Goal: Information Seeking & Learning: Learn about a topic

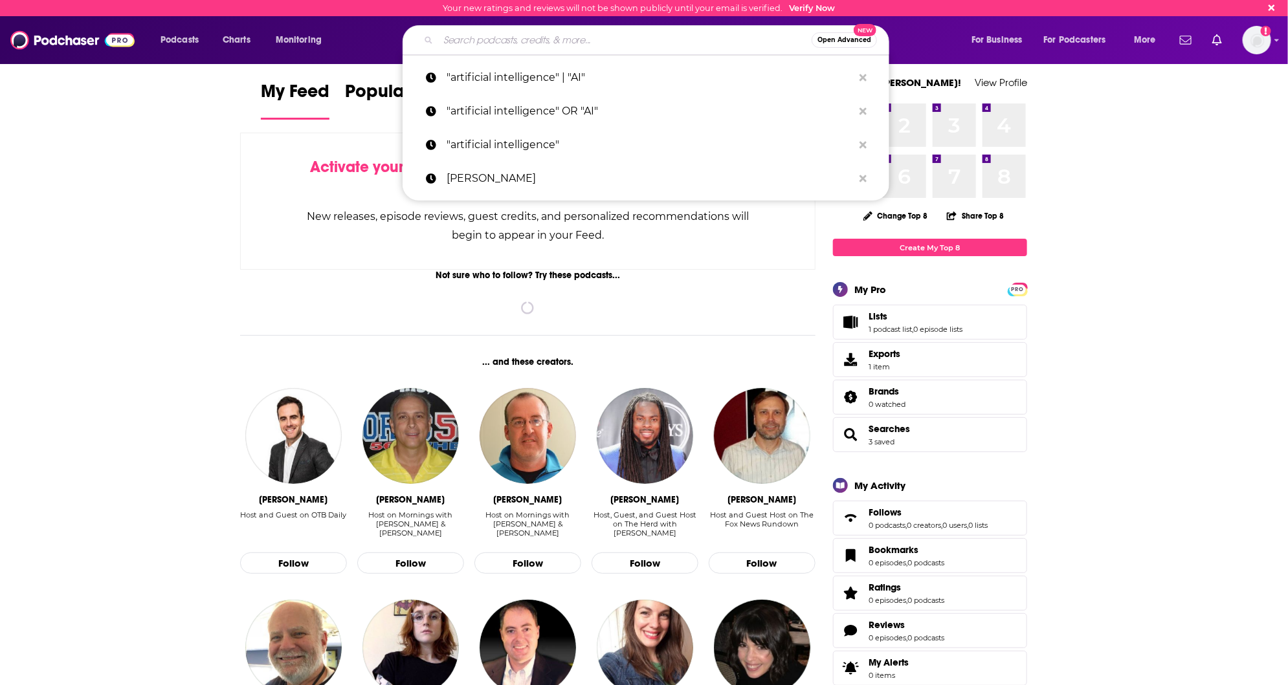
click at [601, 42] on input "Search podcasts, credits, & more..." at bounding box center [624, 40] width 373 height 21
paste input "https://em360tech.com/"
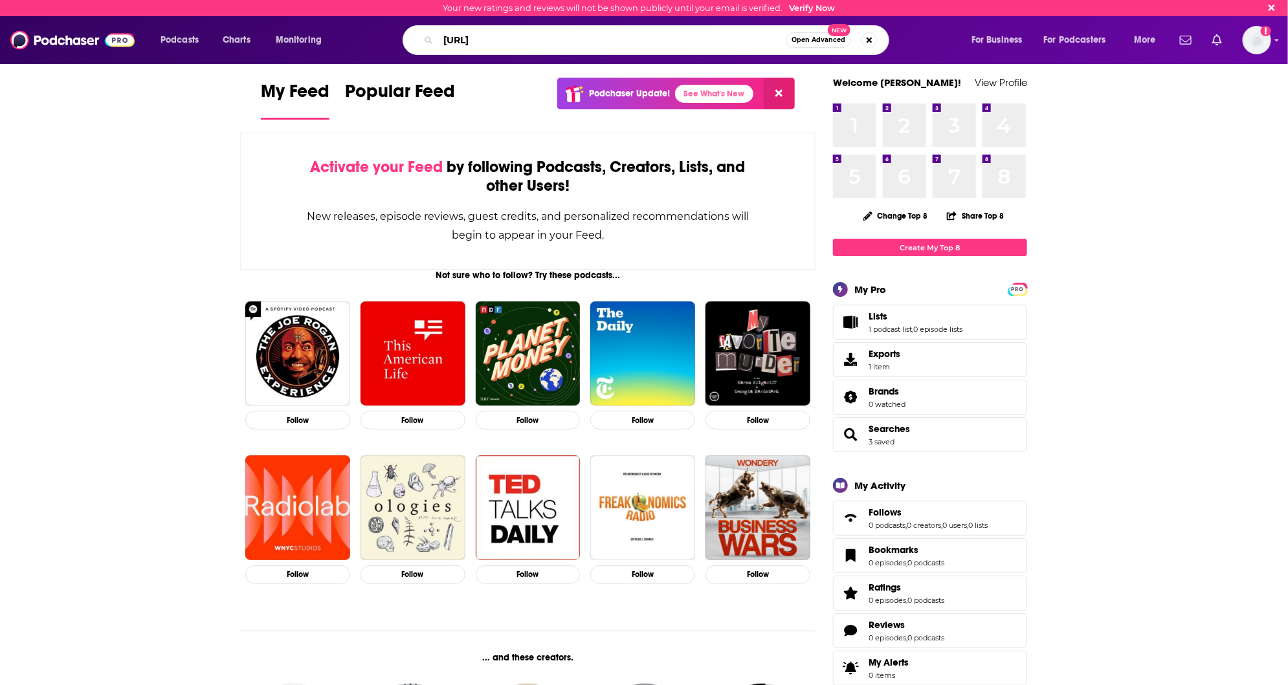
drag, startPoint x: 476, startPoint y: 42, endPoint x: 419, endPoint y: 42, distance: 56.9
click at [425, 42] on div "https://em360tech Open Advanced New" at bounding box center [645, 40] width 487 height 30
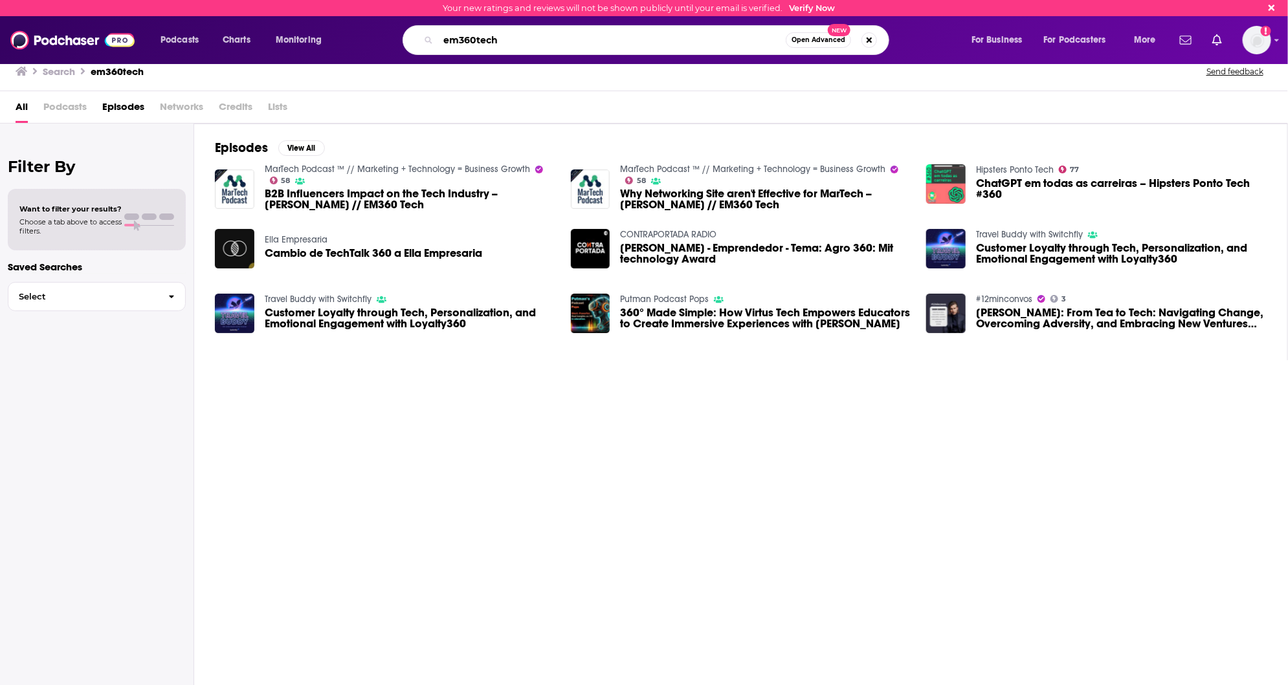
click at [456, 38] on input "em360tech" at bounding box center [611, 40] width 347 height 21
type input "em 360 tech"
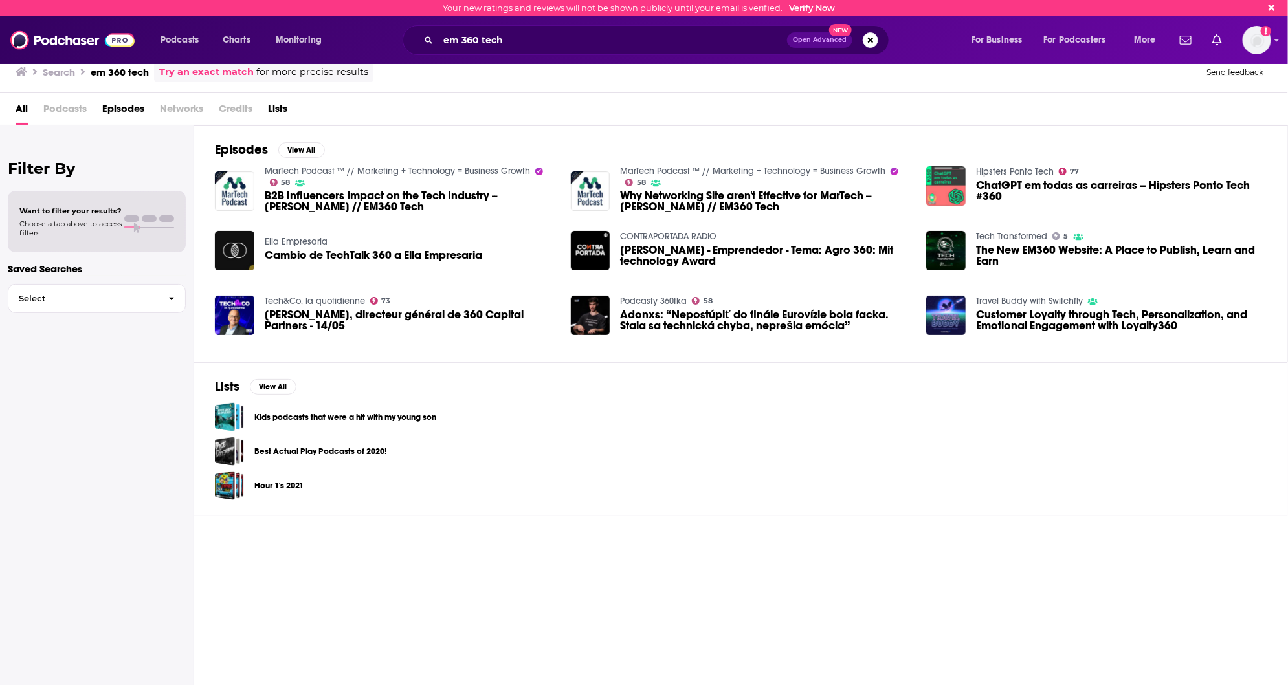
click at [67, 107] on span "Podcasts" at bounding box center [64, 111] width 43 height 27
click at [78, 102] on span "Podcasts" at bounding box center [64, 111] width 43 height 27
click at [19, 102] on span "All" at bounding box center [22, 111] width 12 height 27
click at [22, 109] on span "All" at bounding box center [22, 111] width 12 height 27
click at [39, 73] on div "Search em 360 tech Try an exact match for more precise results" at bounding box center [195, 72] width 358 height 20
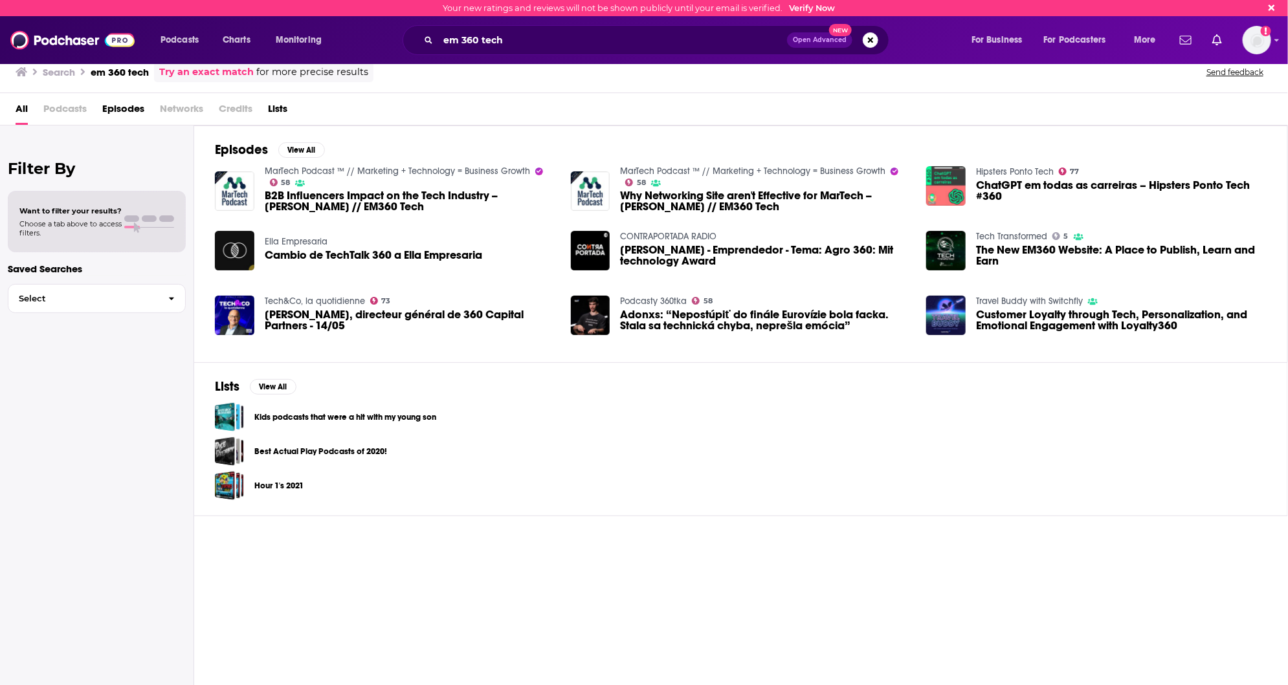
click at [19, 73] on icon at bounding box center [22, 71] width 12 height 9
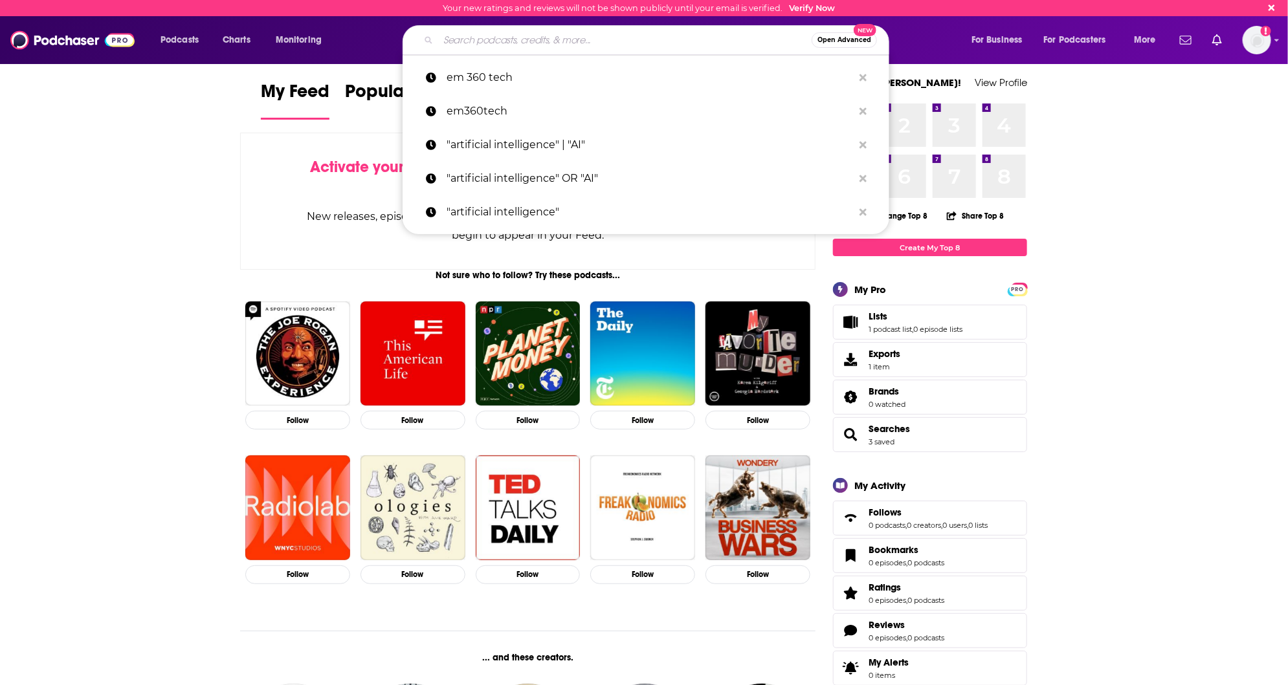
click at [500, 47] on input "Search podcasts, credits, & more..." at bounding box center [624, 40] width 373 height 21
paste input "https://em360tech.com/"
type input "https://em360tech.com/"
click at [501, 73] on p "em 360 tech" at bounding box center [649, 78] width 406 height 34
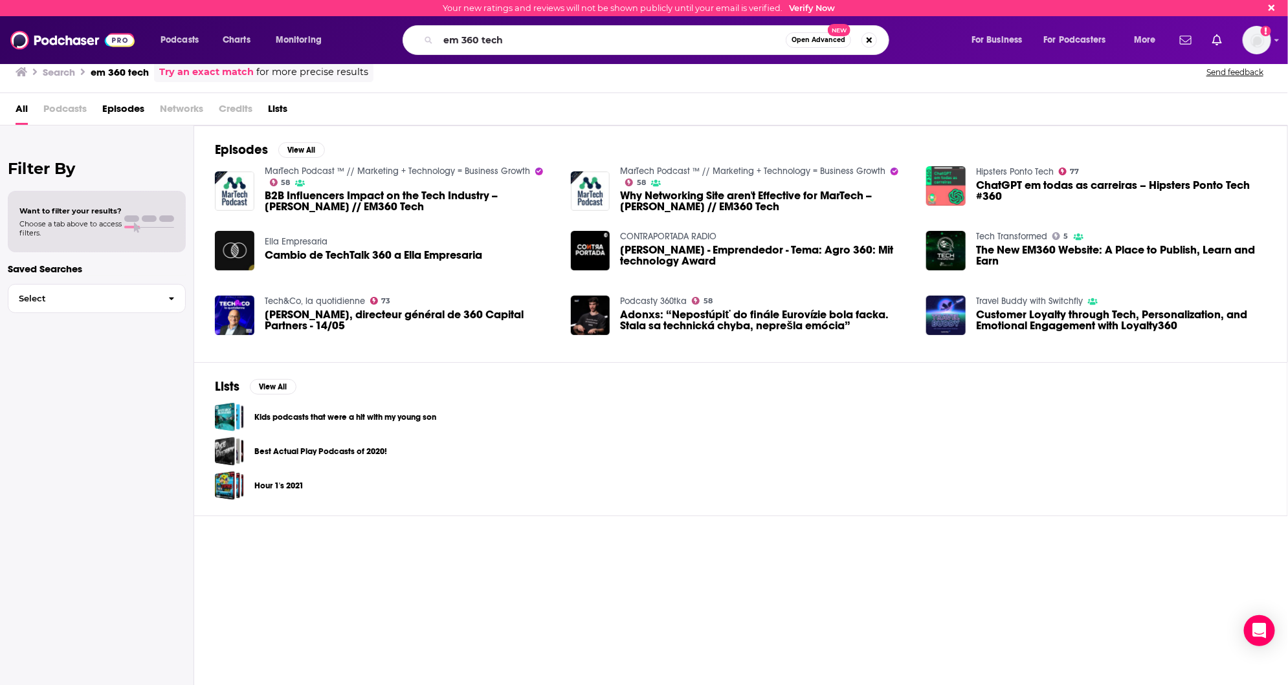
click at [65, 112] on span "Podcasts" at bounding box center [64, 111] width 43 height 27
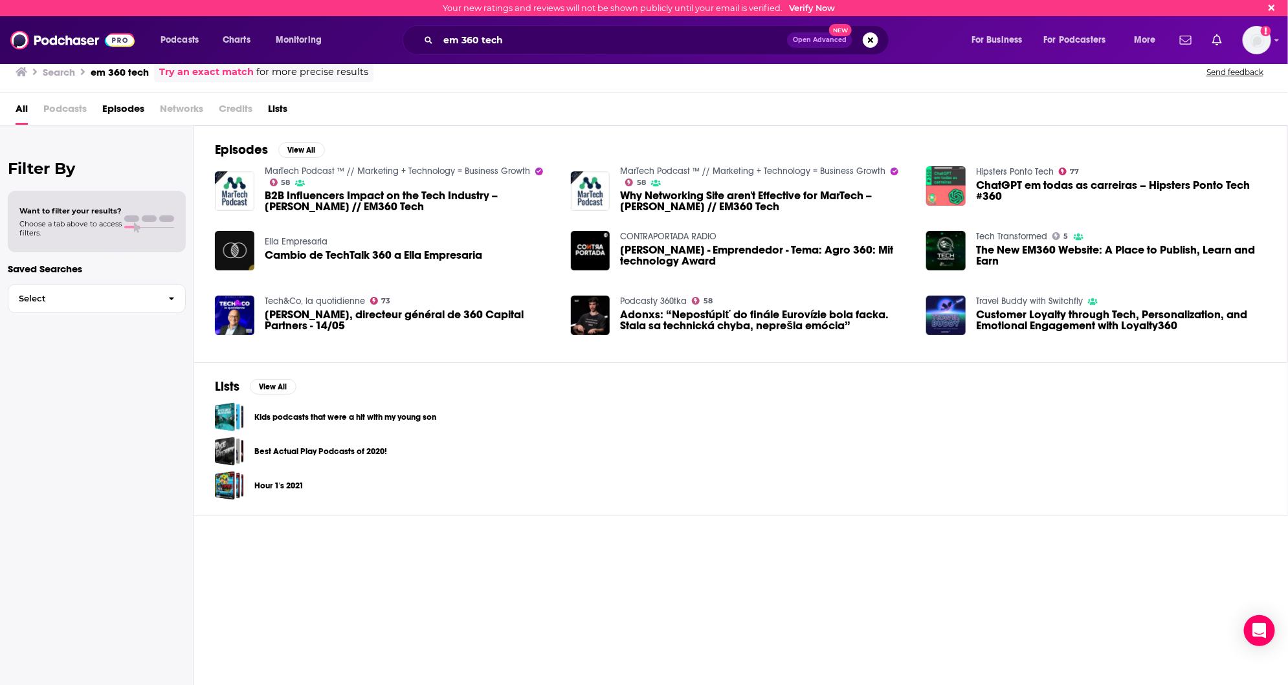
click at [26, 107] on span "All" at bounding box center [22, 111] width 12 height 27
click at [489, 38] on input "em 360 tech" at bounding box center [612, 40] width 349 height 21
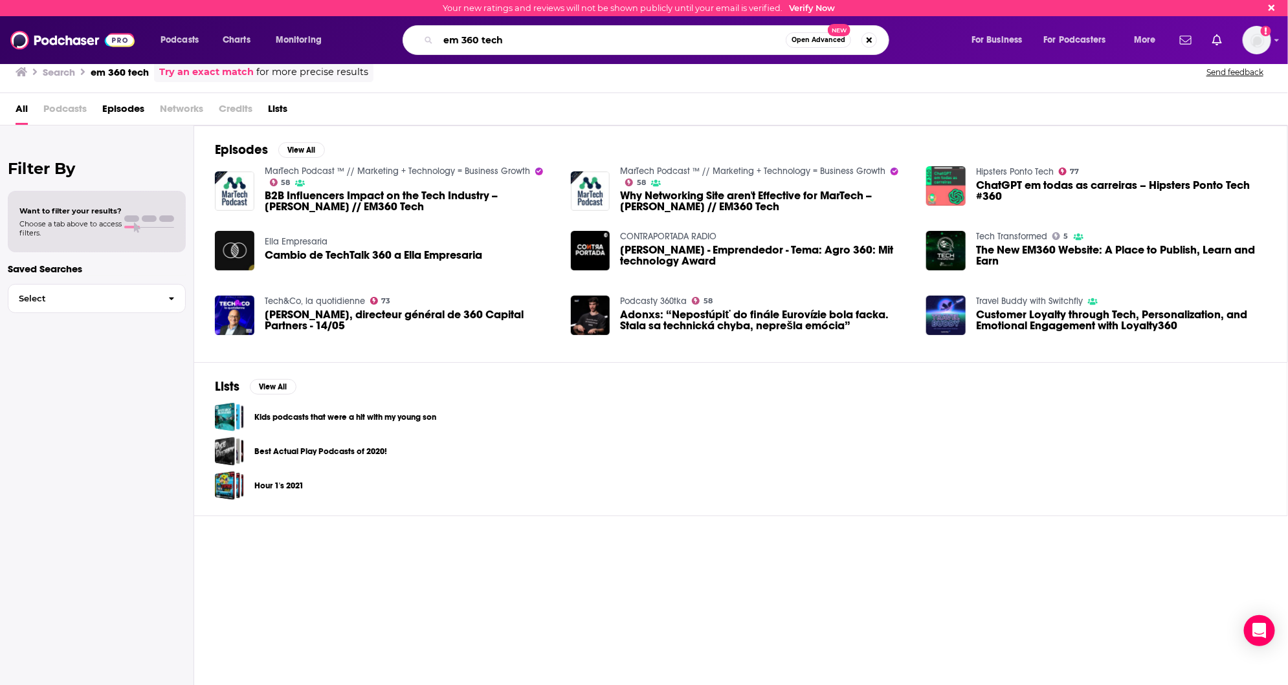
click at [489, 38] on input "em 360 tech" at bounding box center [611, 40] width 347 height 21
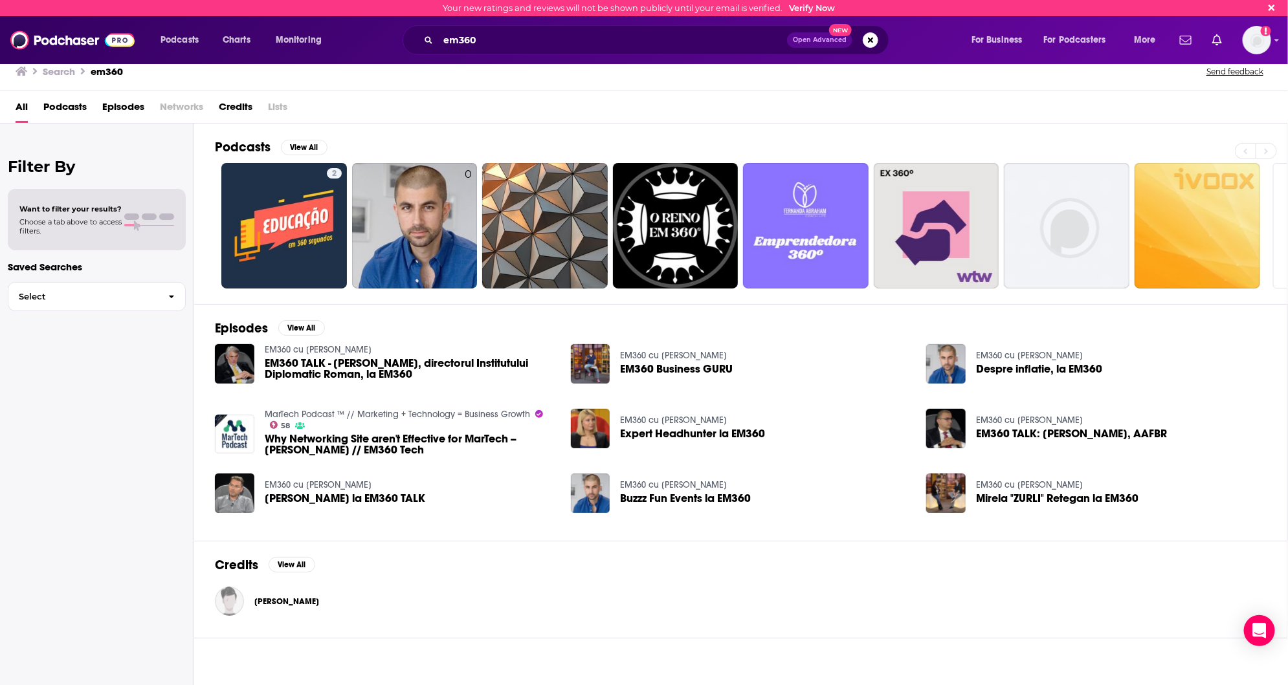
click at [65, 107] on span "Podcasts" at bounding box center [64, 109] width 43 height 27
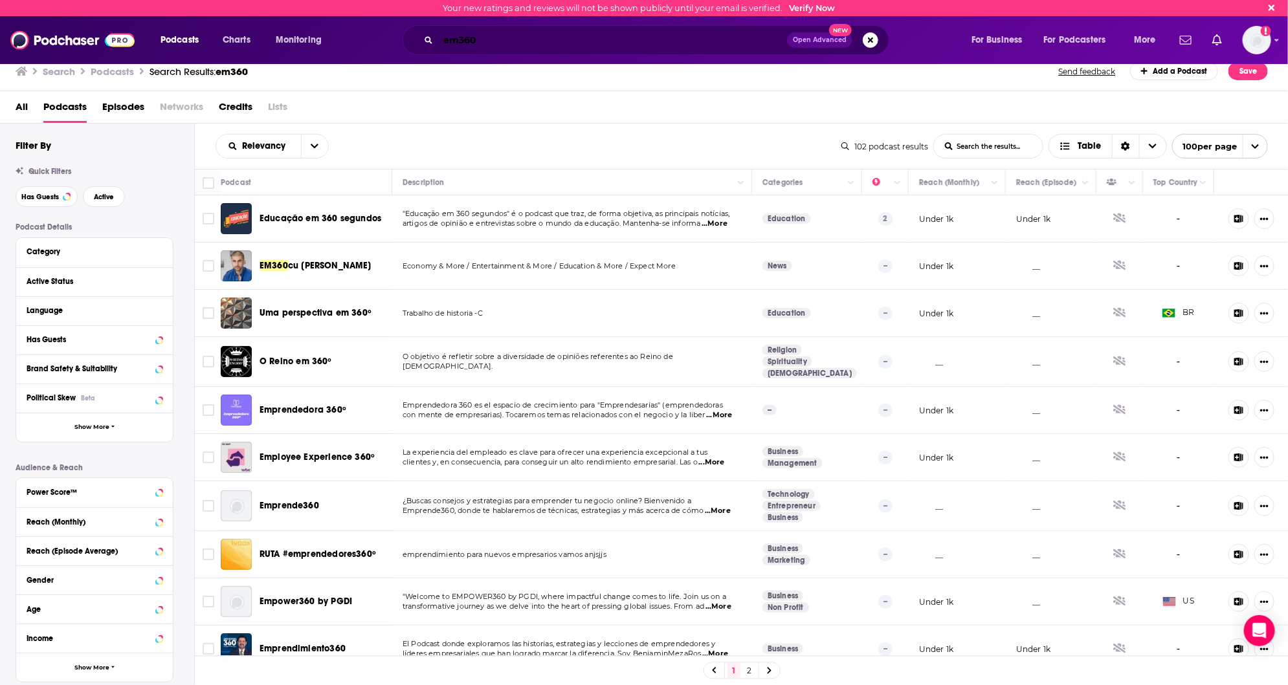
click at [533, 39] on input "em360" at bounding box center [612, 40] width 349 height 21
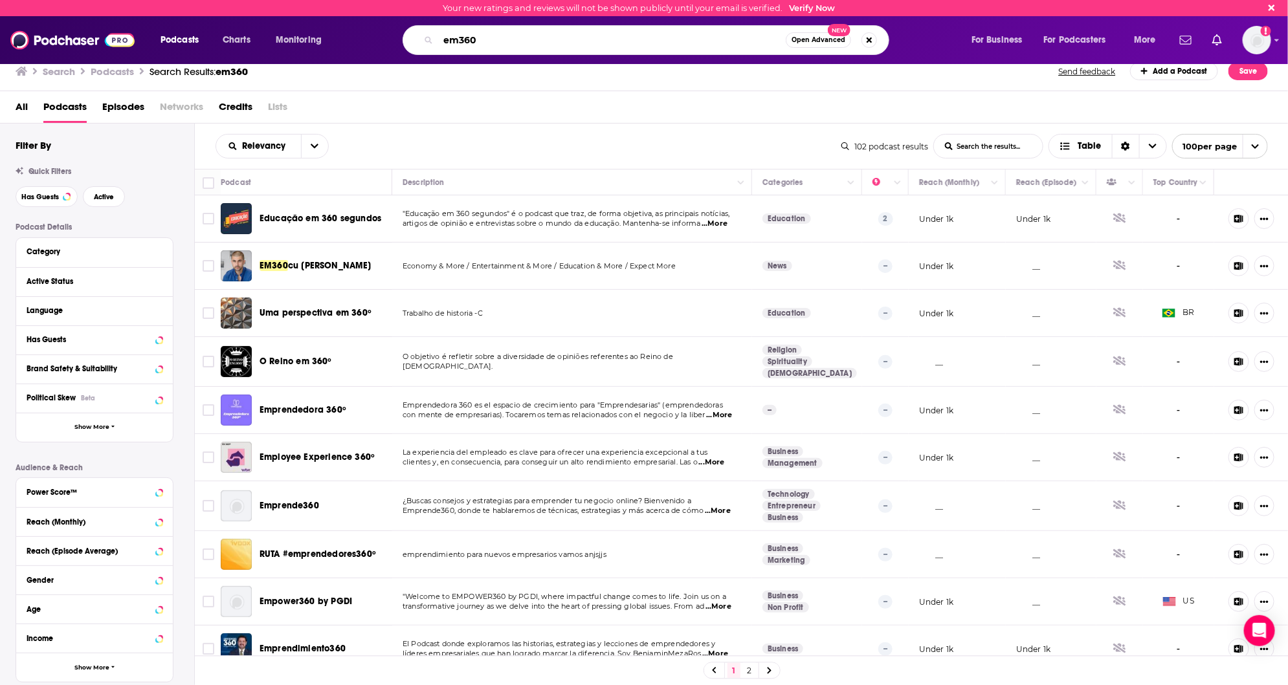
paste input "What Does the Rise of Agentic AI Mean for Traditional Security Models?"
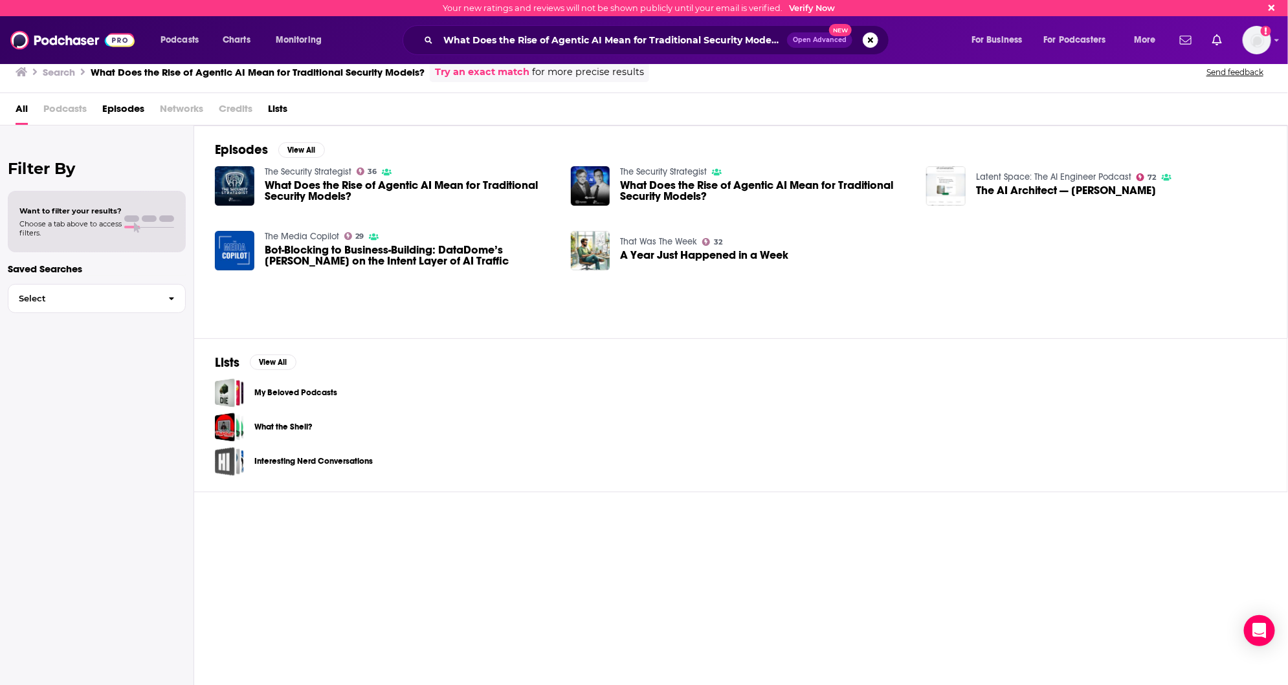
click at [518, 56] on div "Podcasts Charts Monitoring What Does the Rise of Agentic AI Mean for Traditiona…" at bounding box center [644, 40] width 1288 height 48
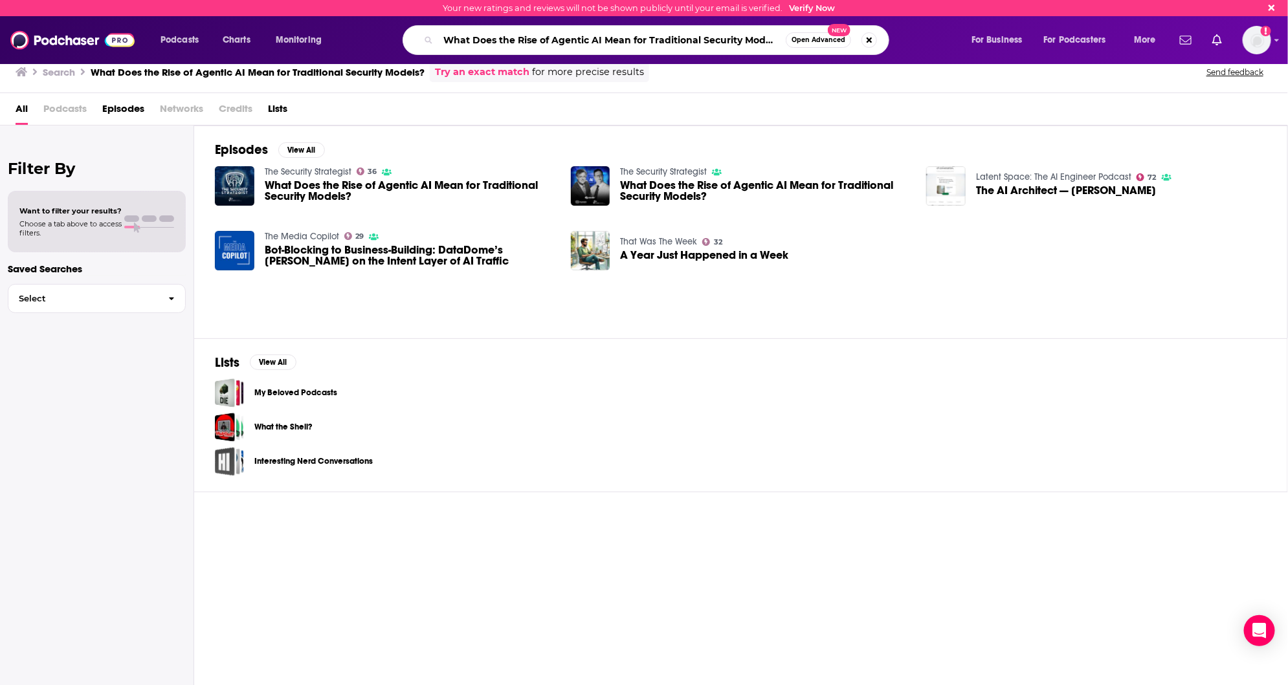
click at [518, 42] on input "What Does the Rise of Agentic AI Mean for Traditional Security Models?" at bounding box center [611, 40] width 347 height 21
type input "enterprise management 360"
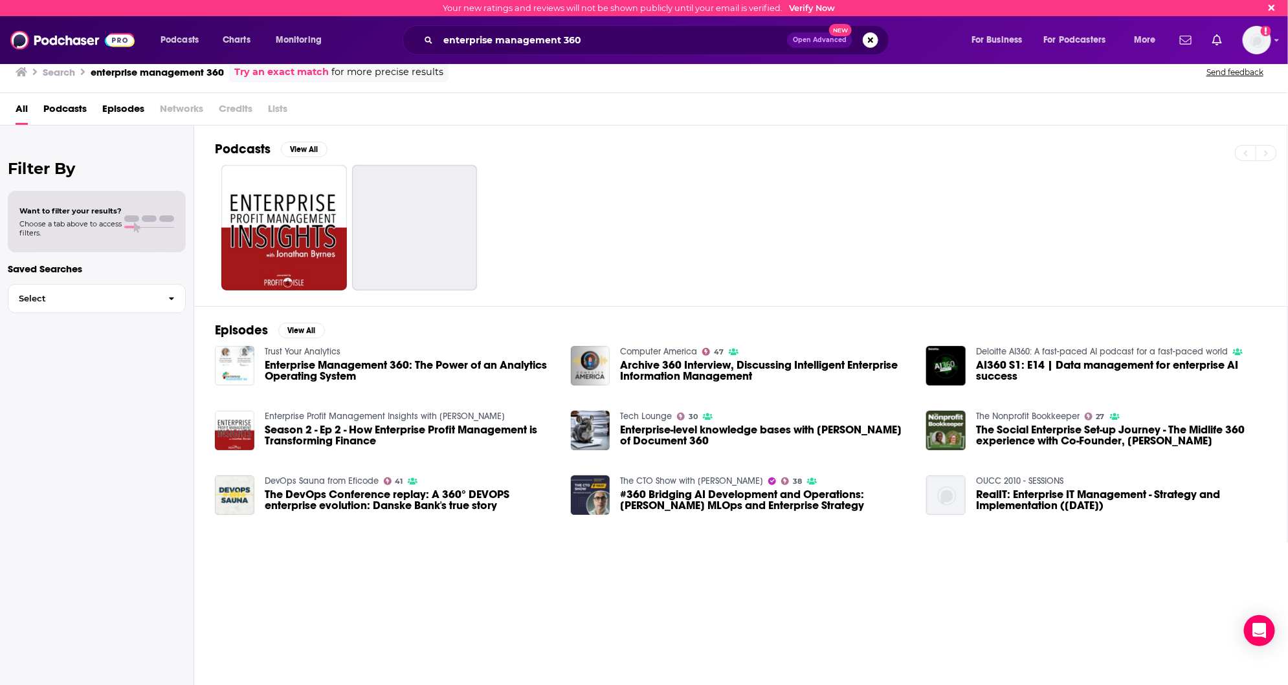
click at [82, 106] on span "Podcasts" at bounding box center [64, 111] width 43 height 27
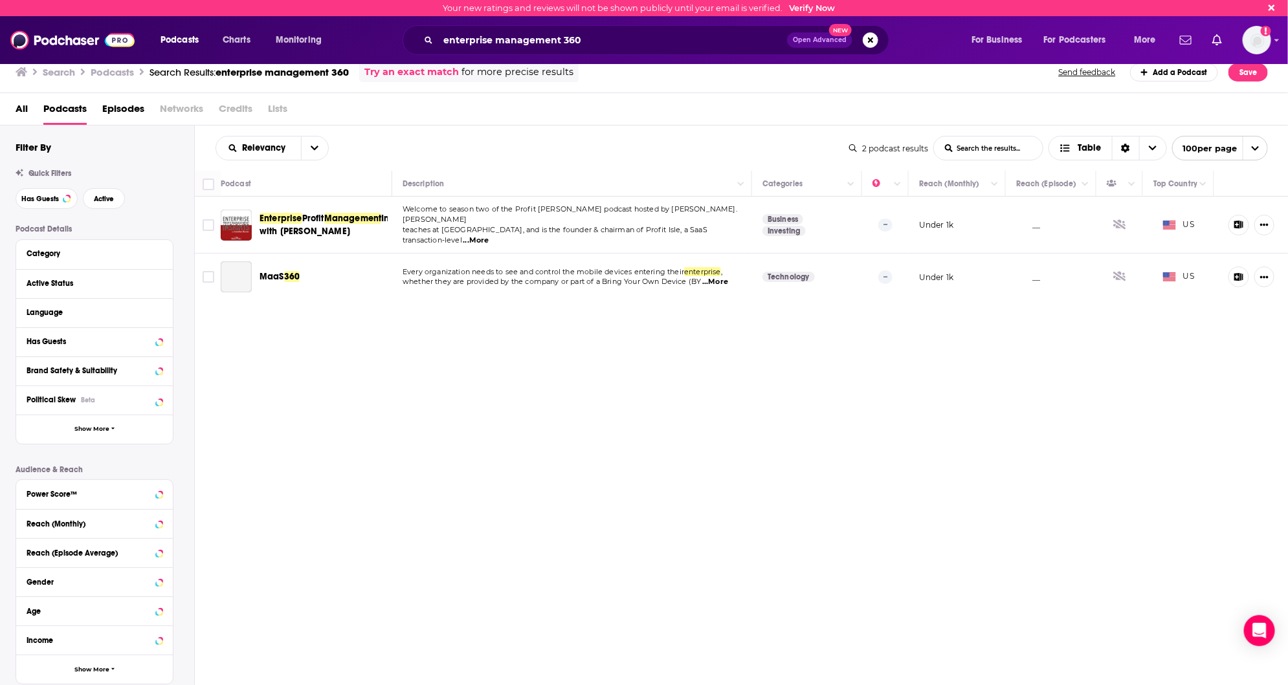
click at [276, 386] on div "Relevancy List Search Input Search the results... Table 2 podcast results List …" at bounding box center [742, 445] width 1094 height 639
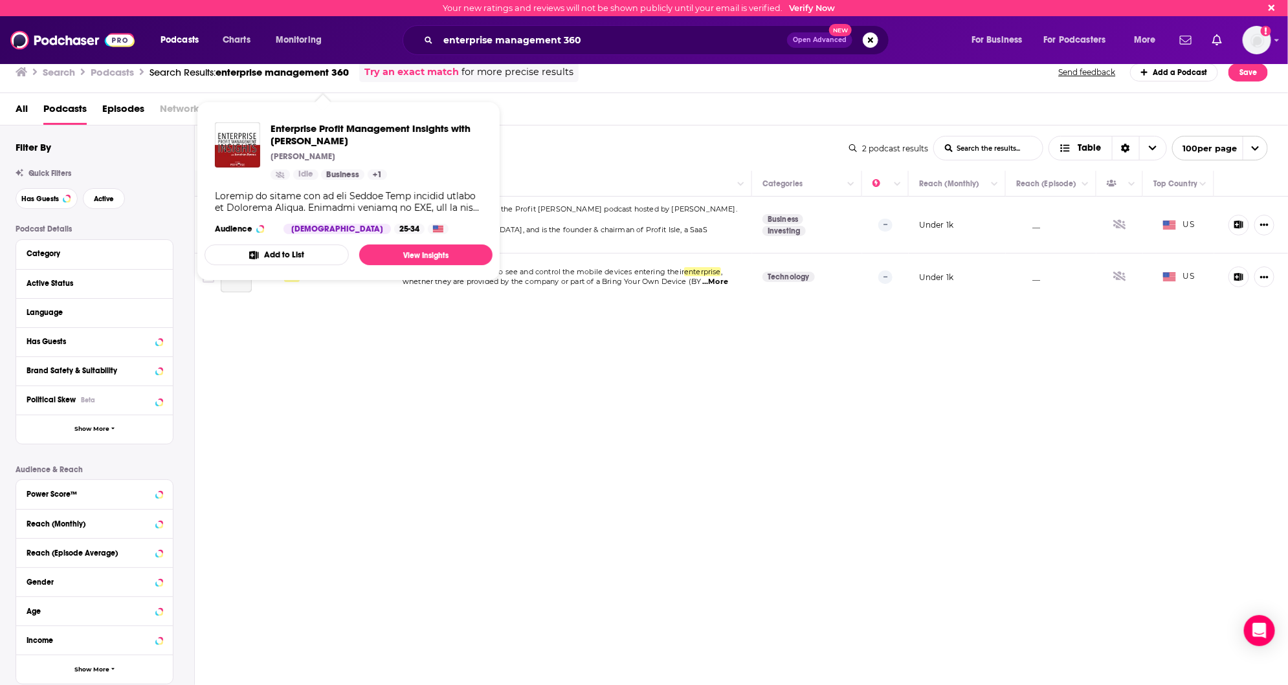
click at [269, 340] on div "Relevancy List Search Input Search the results... Table 2 podcast results List …" at bounding box center [742, 445] width 1094 height 639
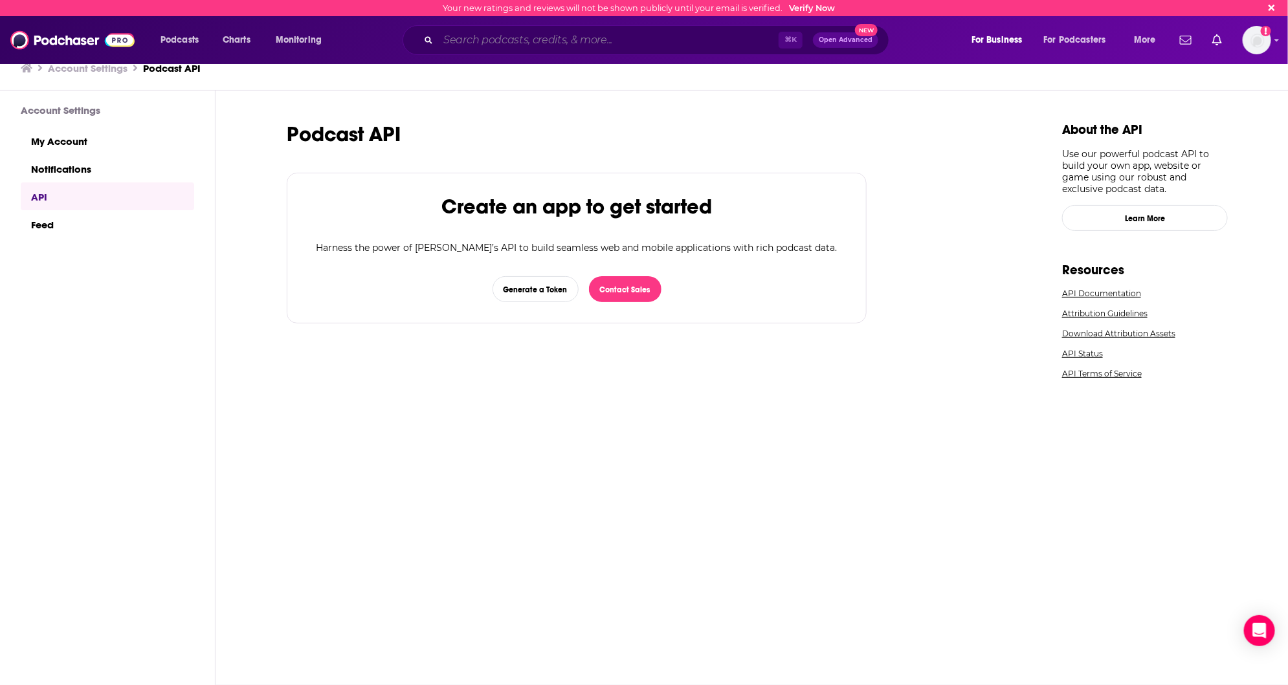
click at [578, 43] on input "Search podcasts, credits, & more..." at bounding box center [608, 40] width 340 height 21
paste input "The Security Strategist"
type input "The Security Strategist"
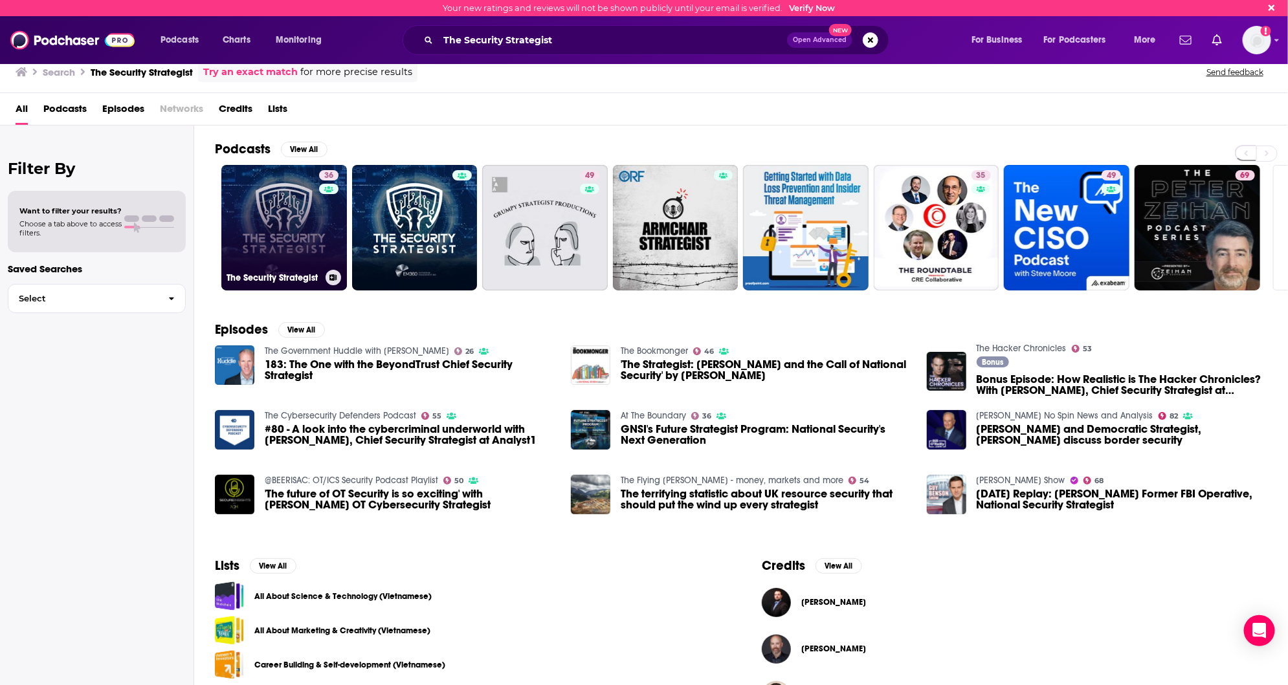
click at [277, 236] on link "36 The Security Strategist" at bounding box center [284, 228] width 126 height 126
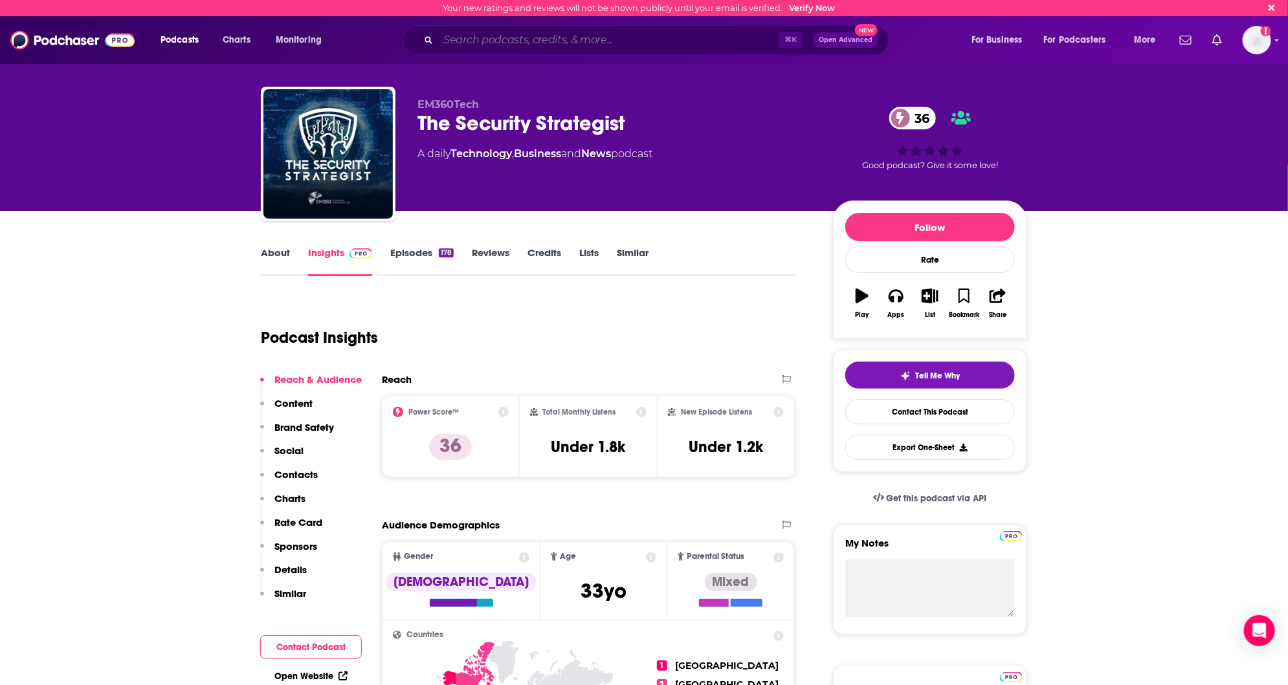
click at [571, 39] on input "Search podcasts, credits, & more..." at bounding box center [608, 40] width 340 height 21
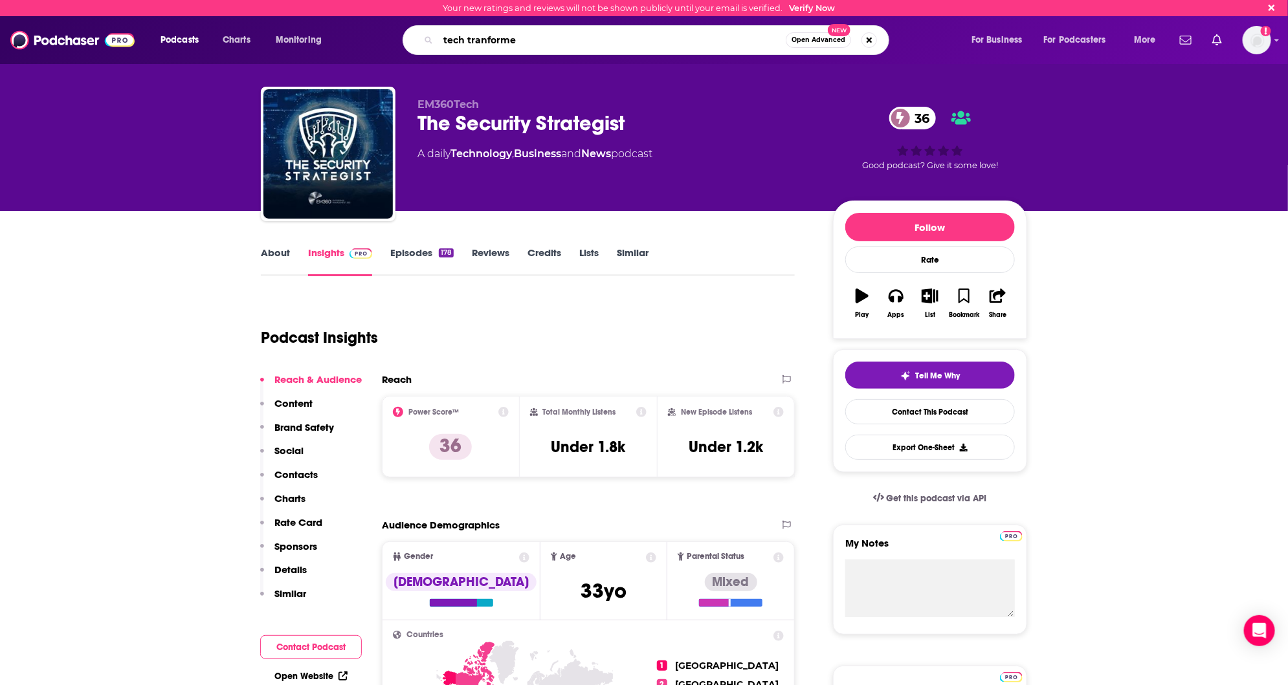
type input "tech tranformed"
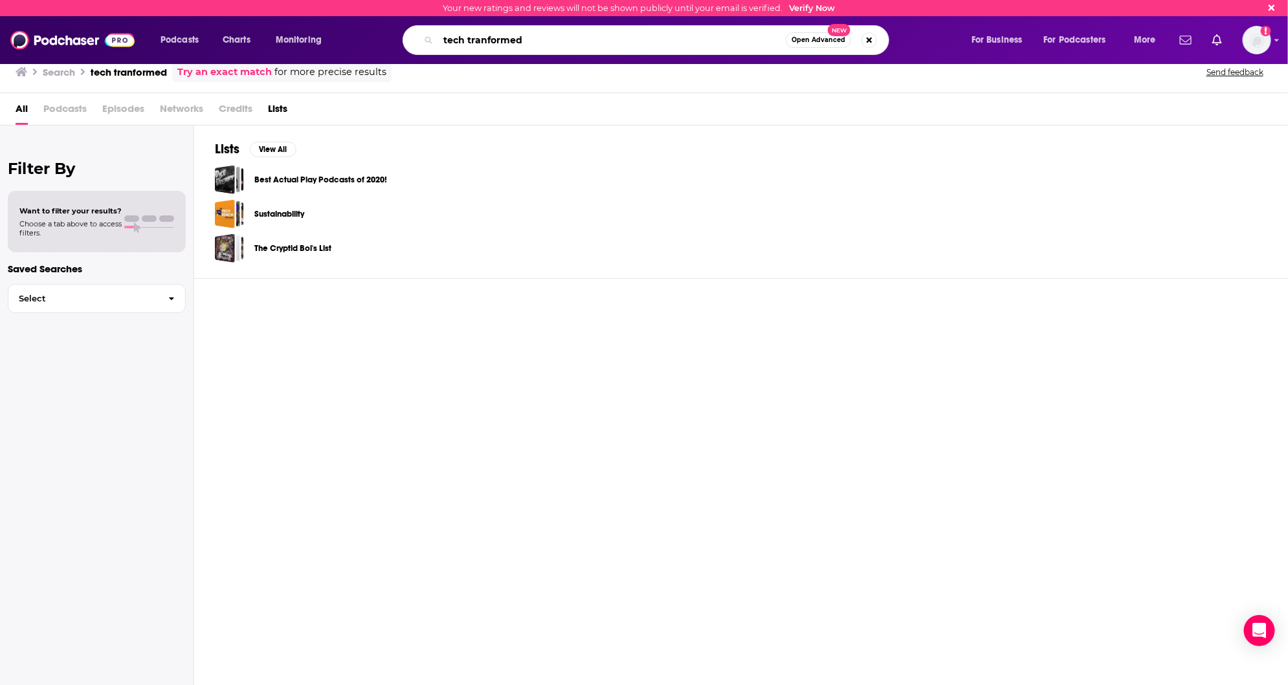
click at [480, 43] on input "tech tranformed" at bounding box center [611, 40] width 347 height 21
type input "tech transformed"
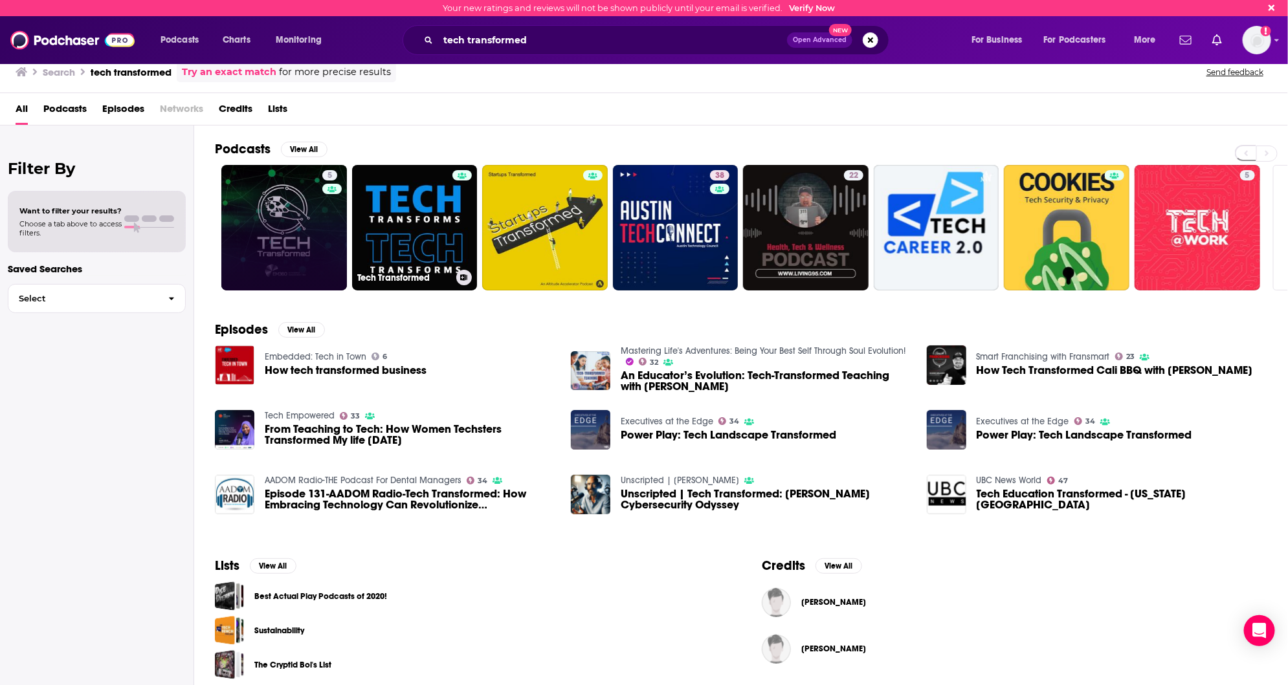
click at [317, 209] on link "5" at bounding box center [284, 228] width 126 height 126
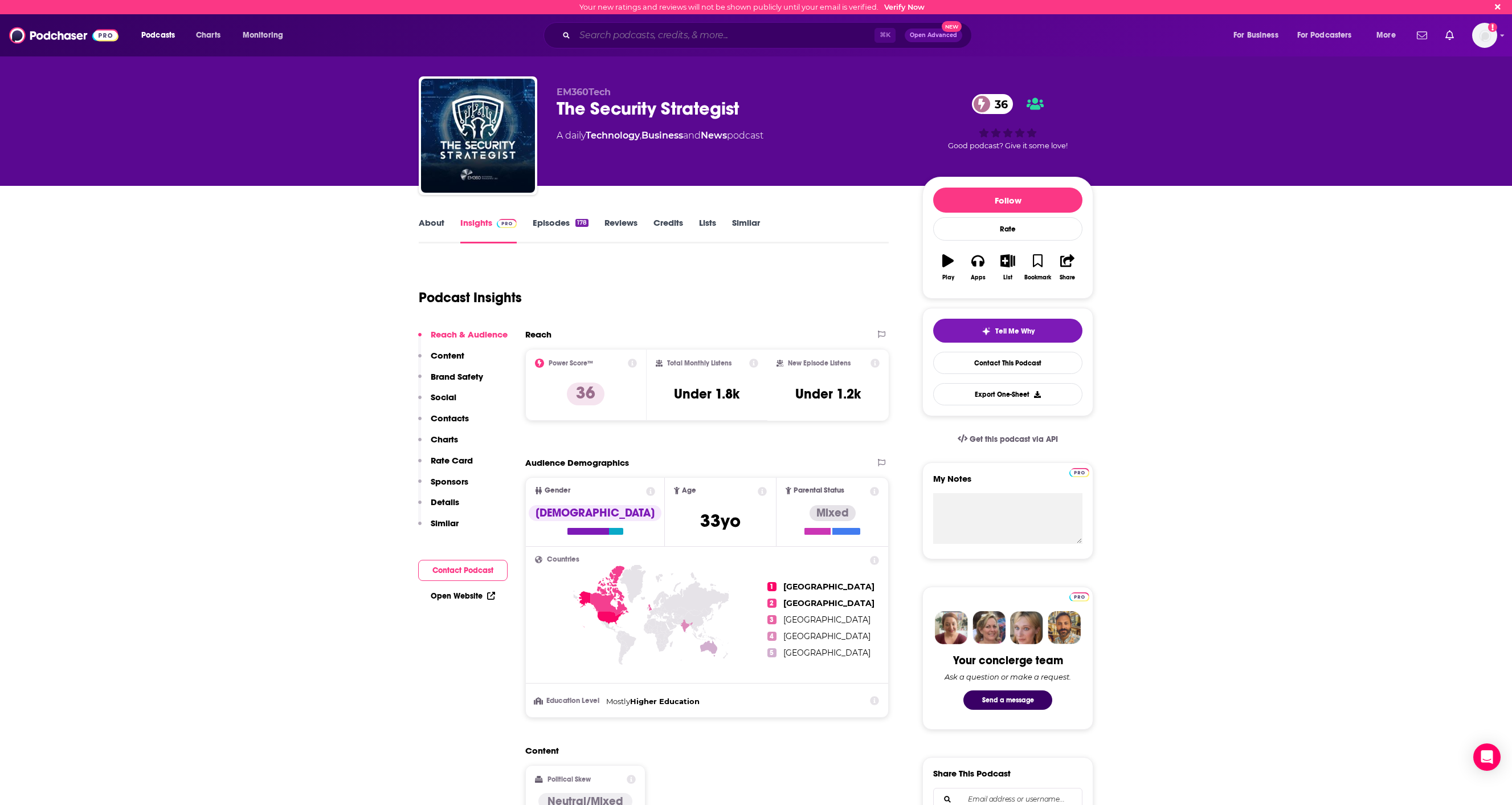
click at [665, 36] on input "Search podcasts, credits, & more..." at bounding box center [725, 35] width 299 height 18
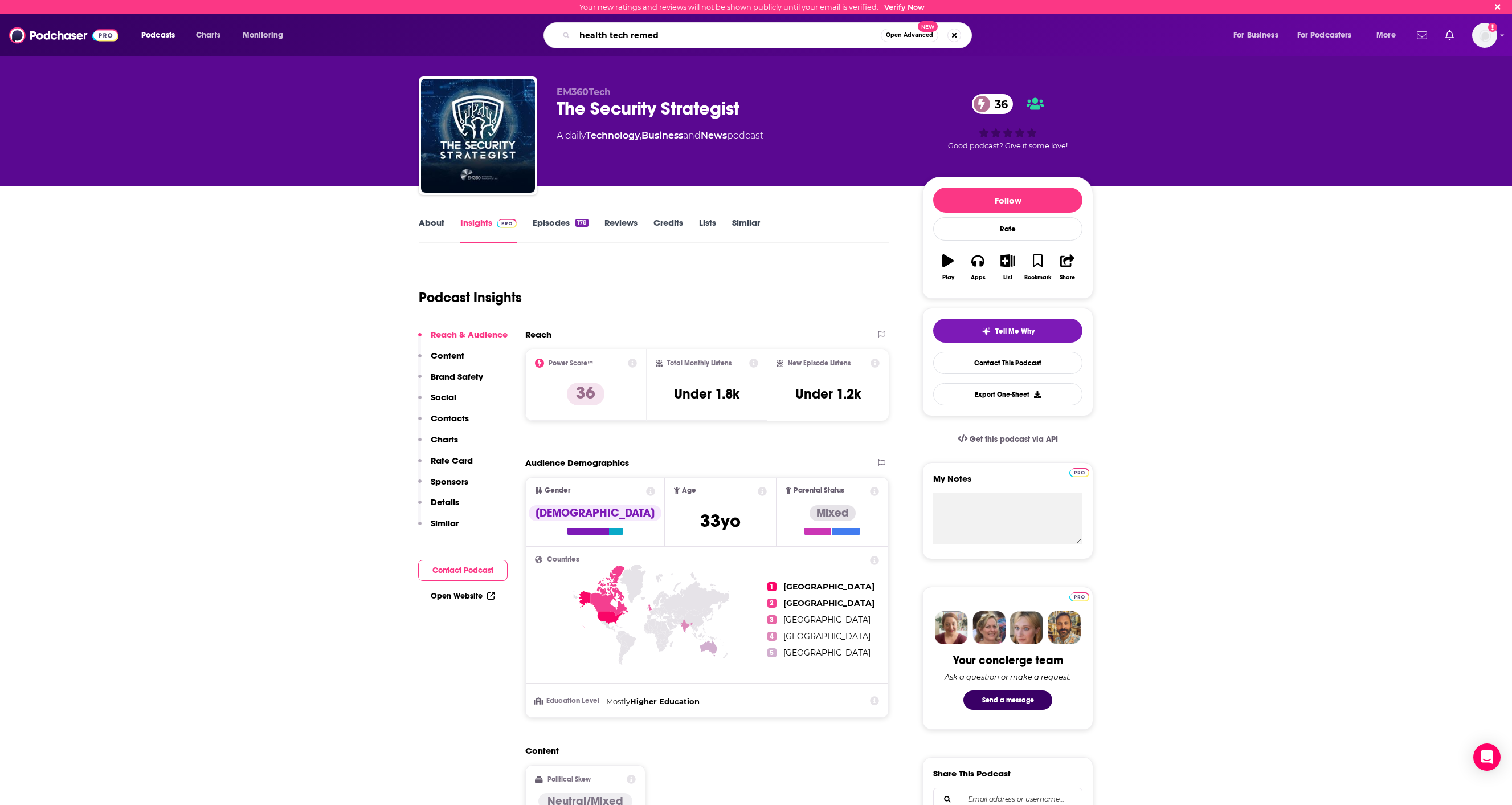
type input "health tech remedy"
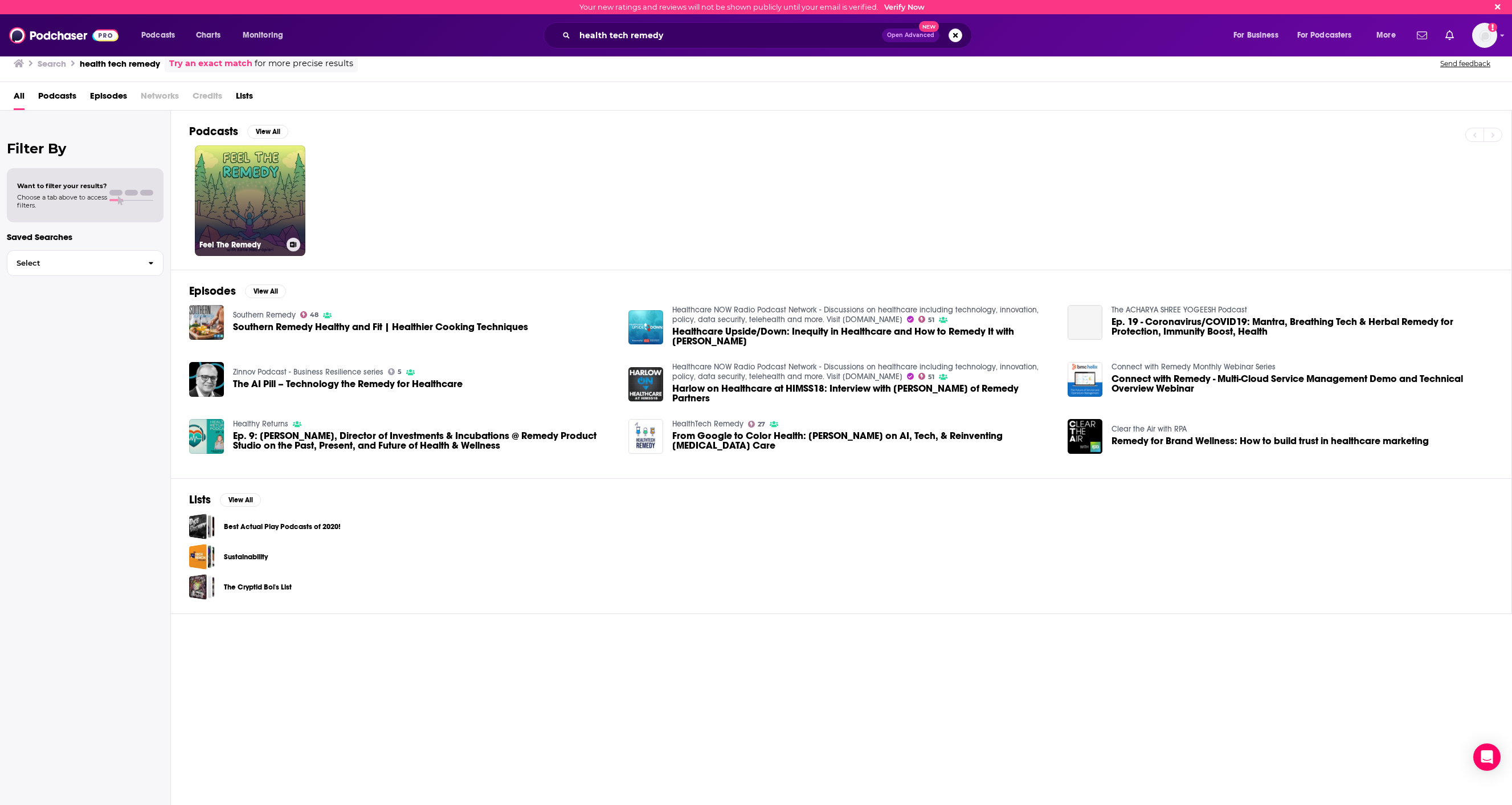
click at [264, 210] on link "Feel The Remedy" at bounding box center [250, 201] width 111 height 111
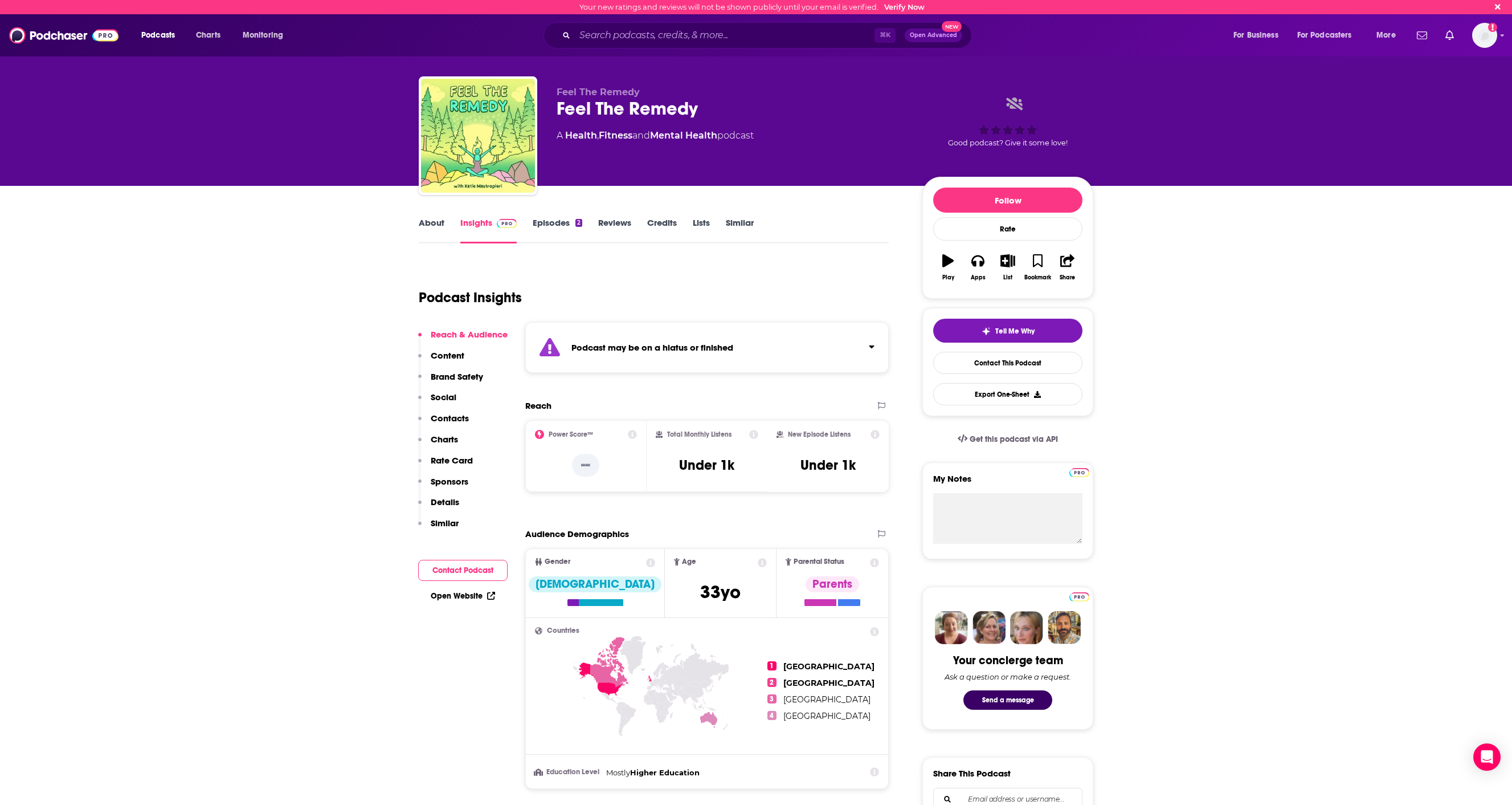
click at [675, 20] on div "Podcasts Charts Monitoring ⌘ K Open Advanced New For Business For Podcasters Mo…" at bounding box center [756, 35] width 1512 height 42
click at [675, 33] on input "Search podcasts, credits, & more..." at bounding box center [725, 35] width 299 height 18
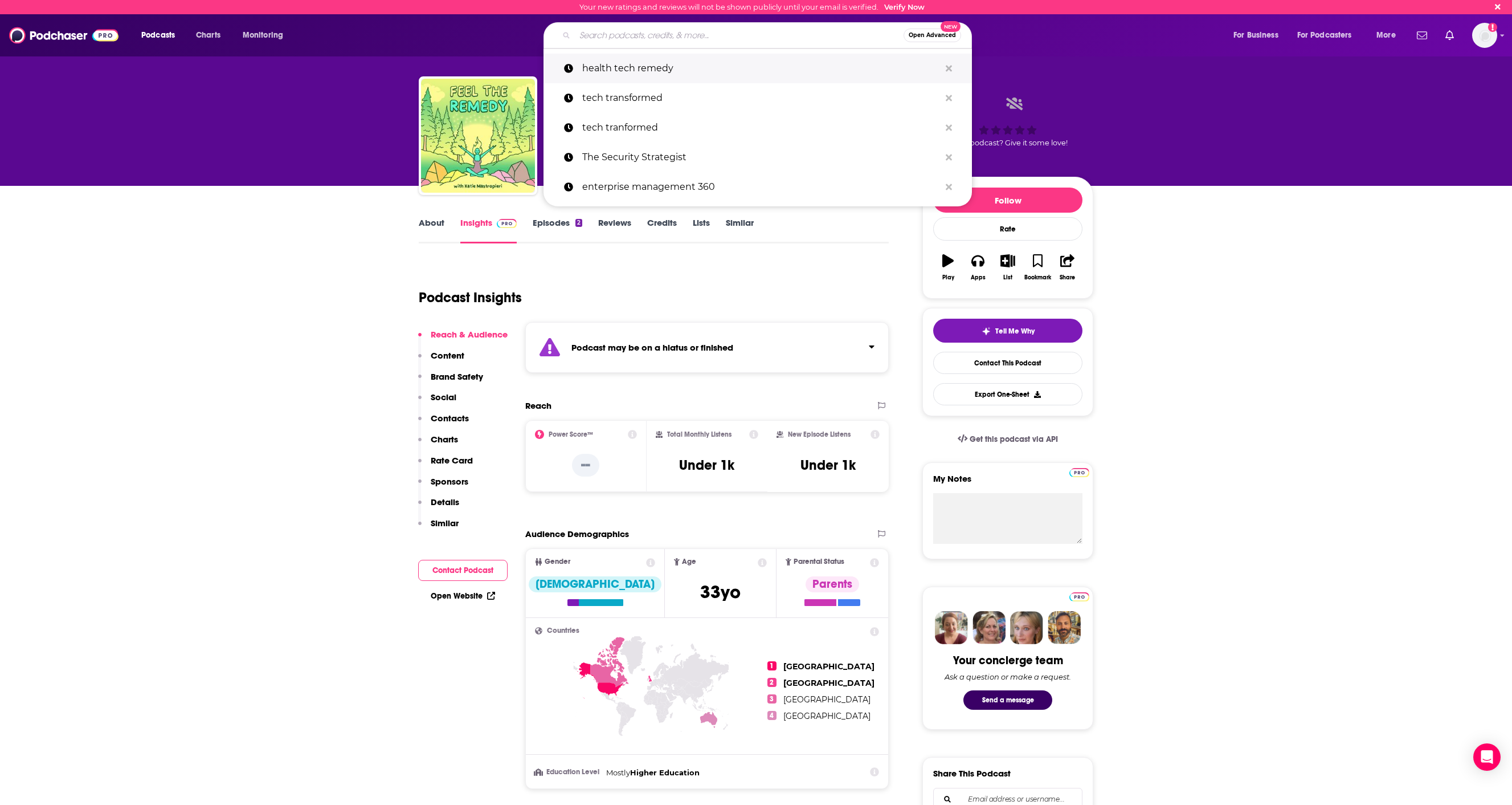
click at [666, 68] on p "health tech remedy" at bounding box center [761, 69] width 358 height 30
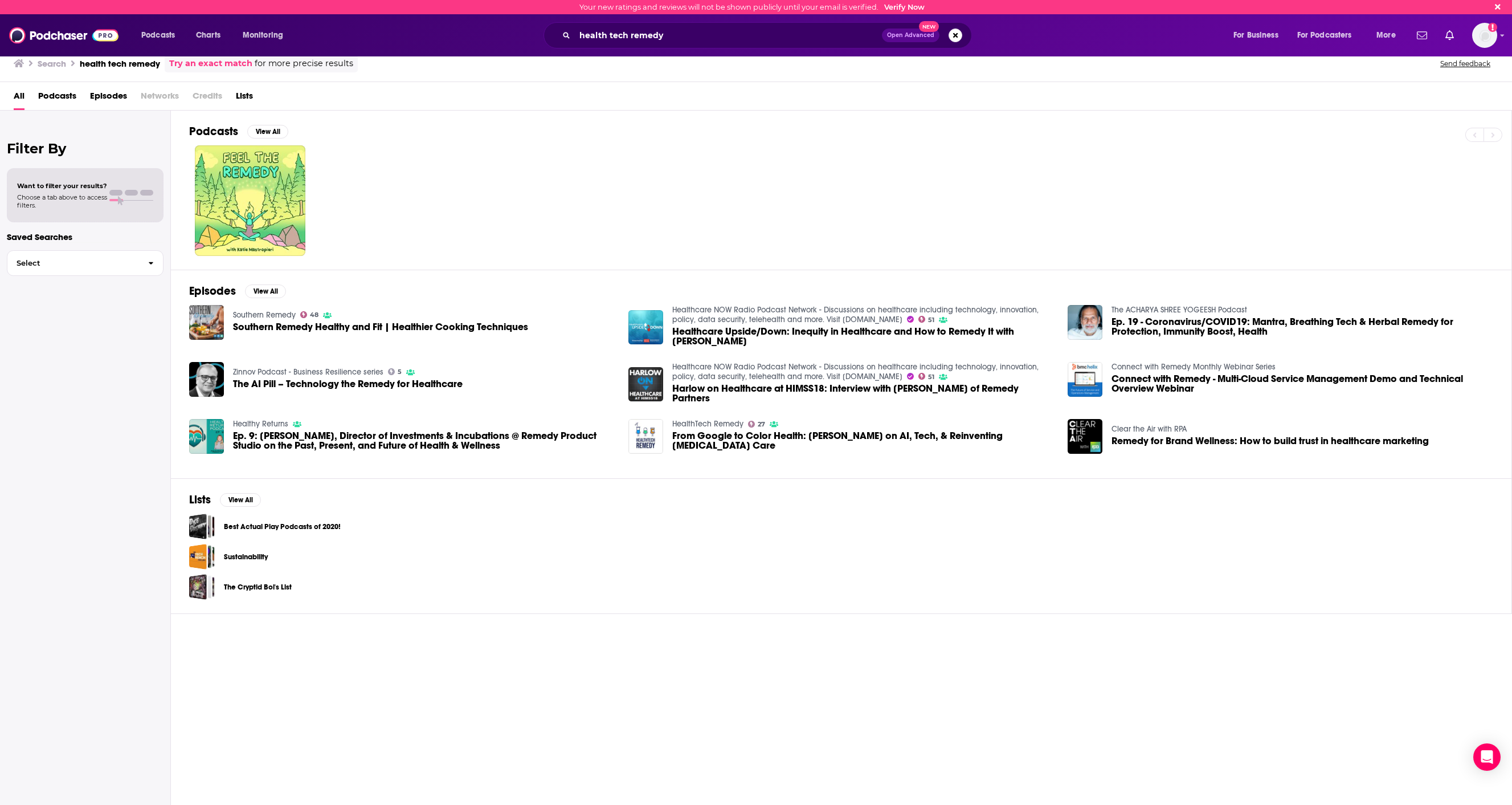
click at [63, 95] on span "Podcasts" at bounding box center [56, 98] width 38 height 24
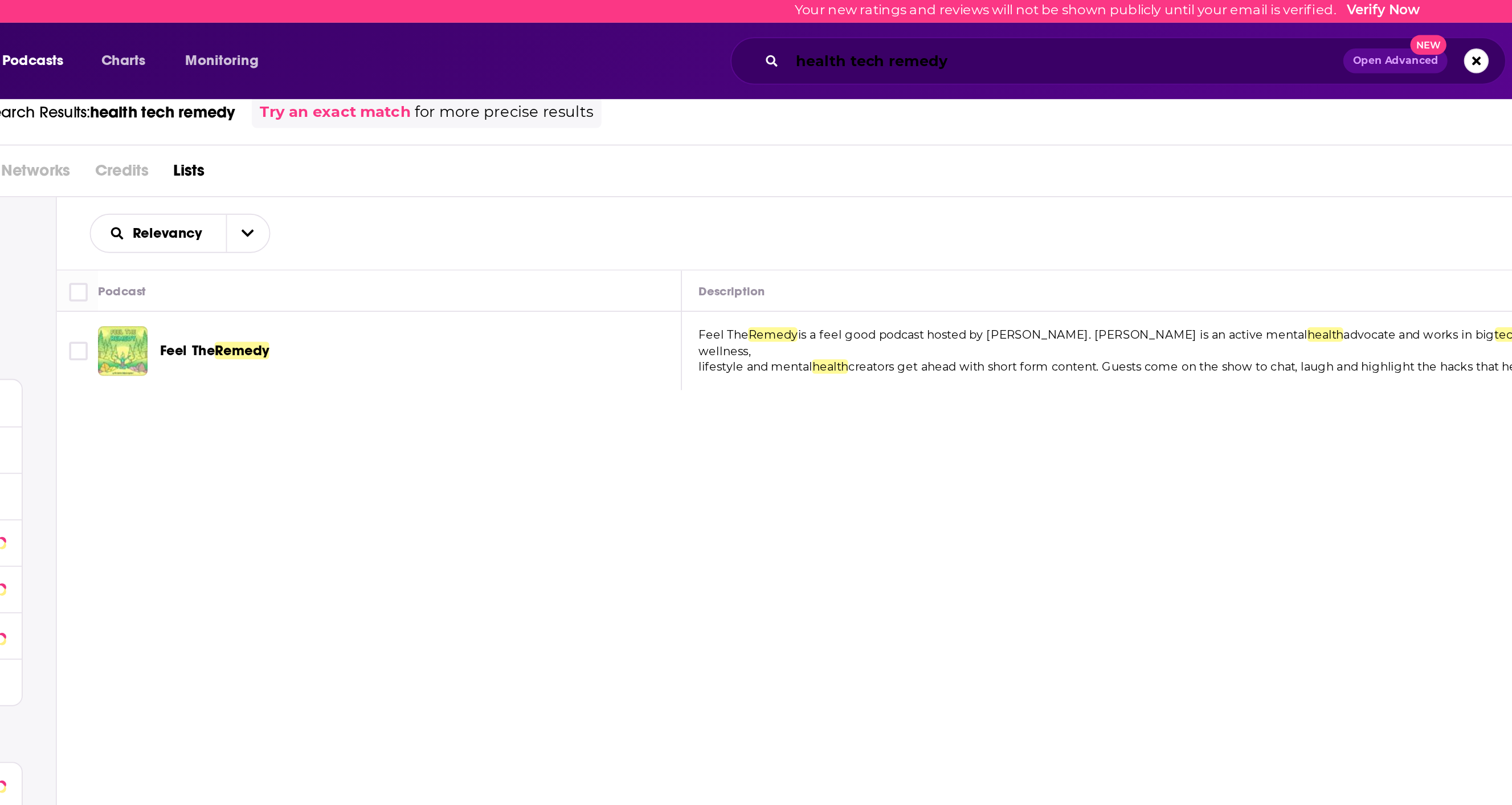
click at [608, 32] on input "health tech remedy" at bounding box center [728, 35] width 307 height 18
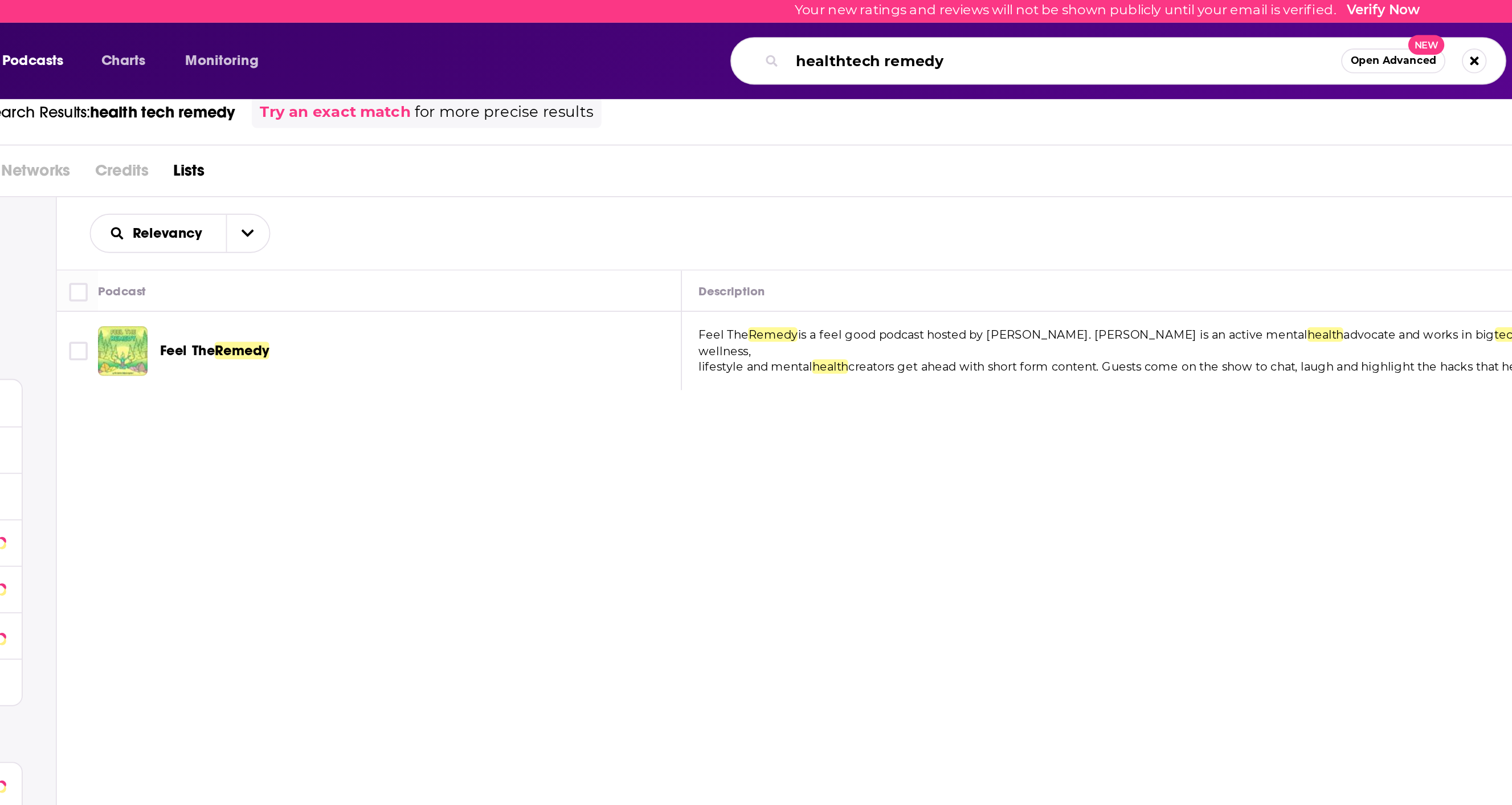
type input "healthtech remedy"
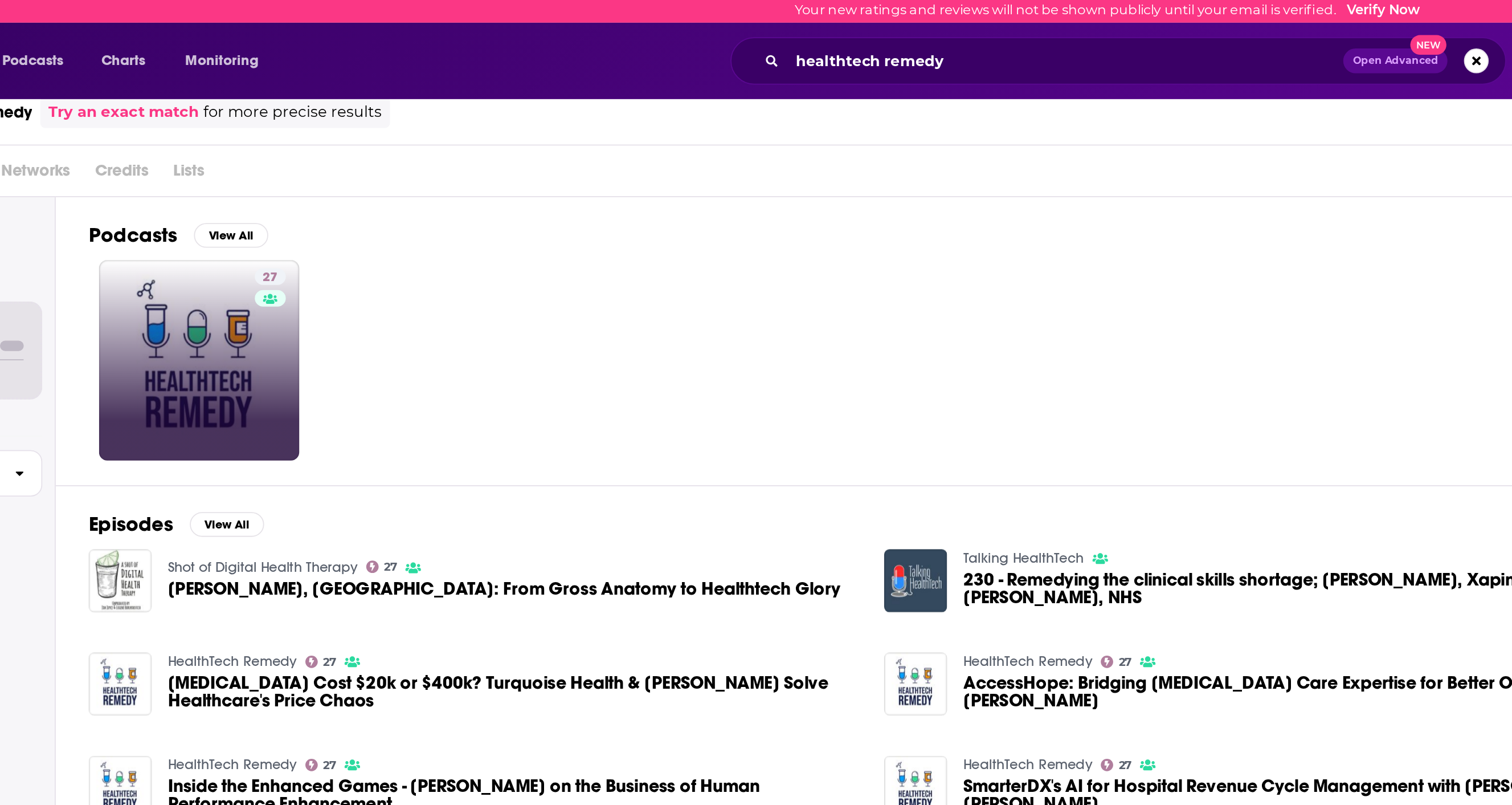
click at [269, 210] on link "27" at bounding box center [250, 201] width 111 height 111
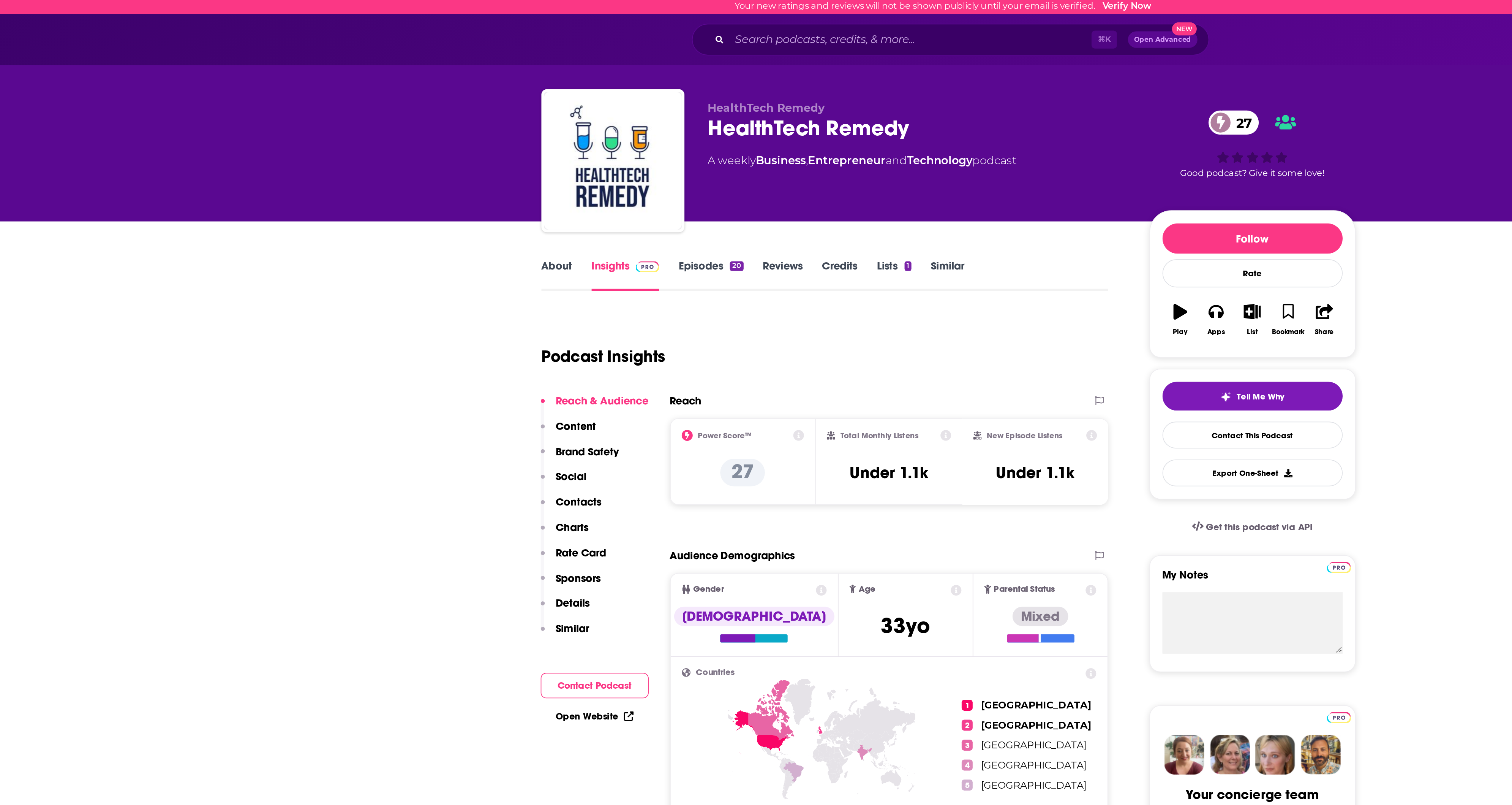
click at [431, 91] on div "HealthTech Remedy HealthTech Remedy 27 A weekly Business , Entrepreneur and Tec…" at bounding box center [756, 62] width 1512 height 124
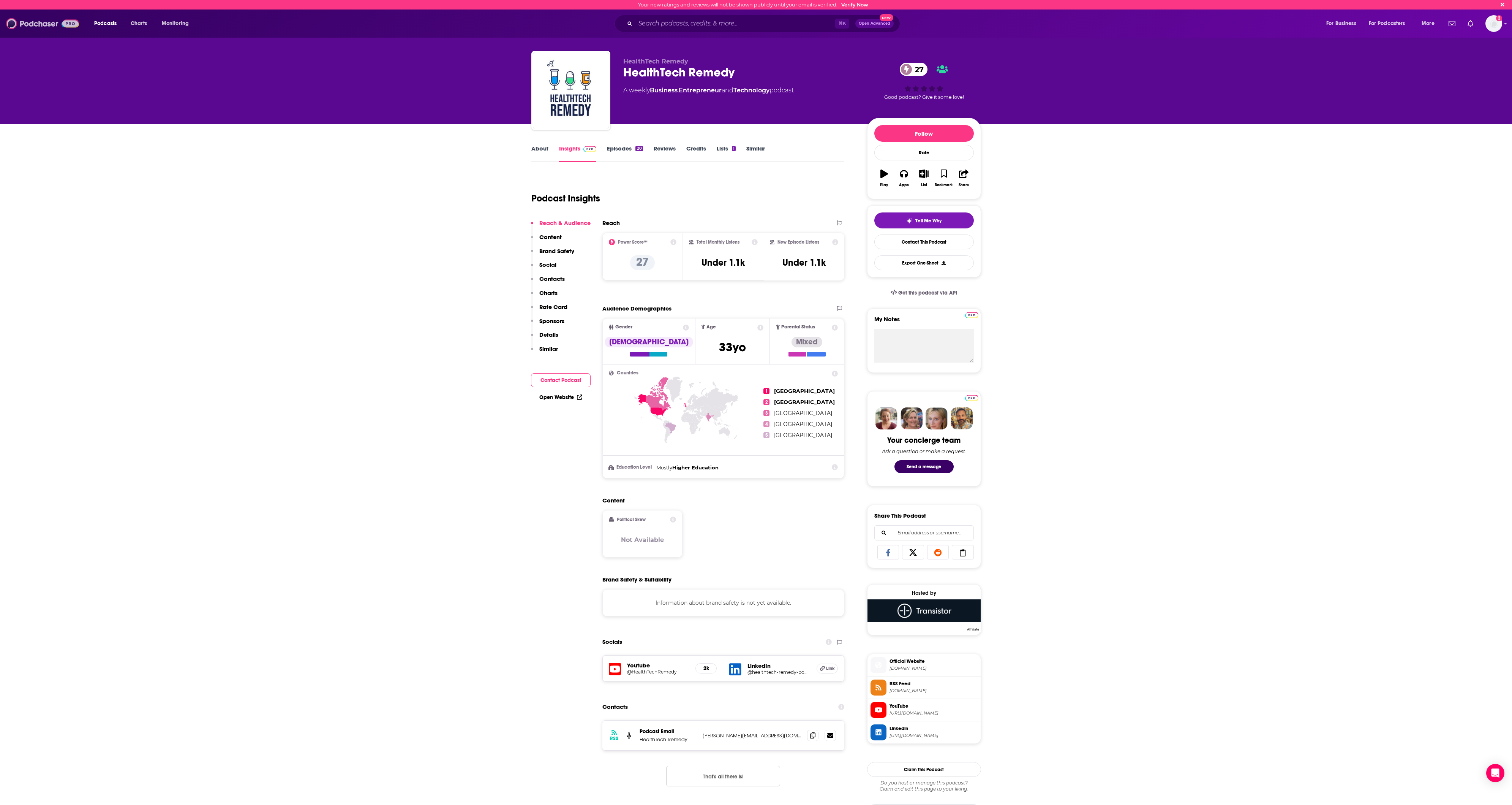
click at [42, 29] on img at bounding box center [42, 23] width 73 height 15
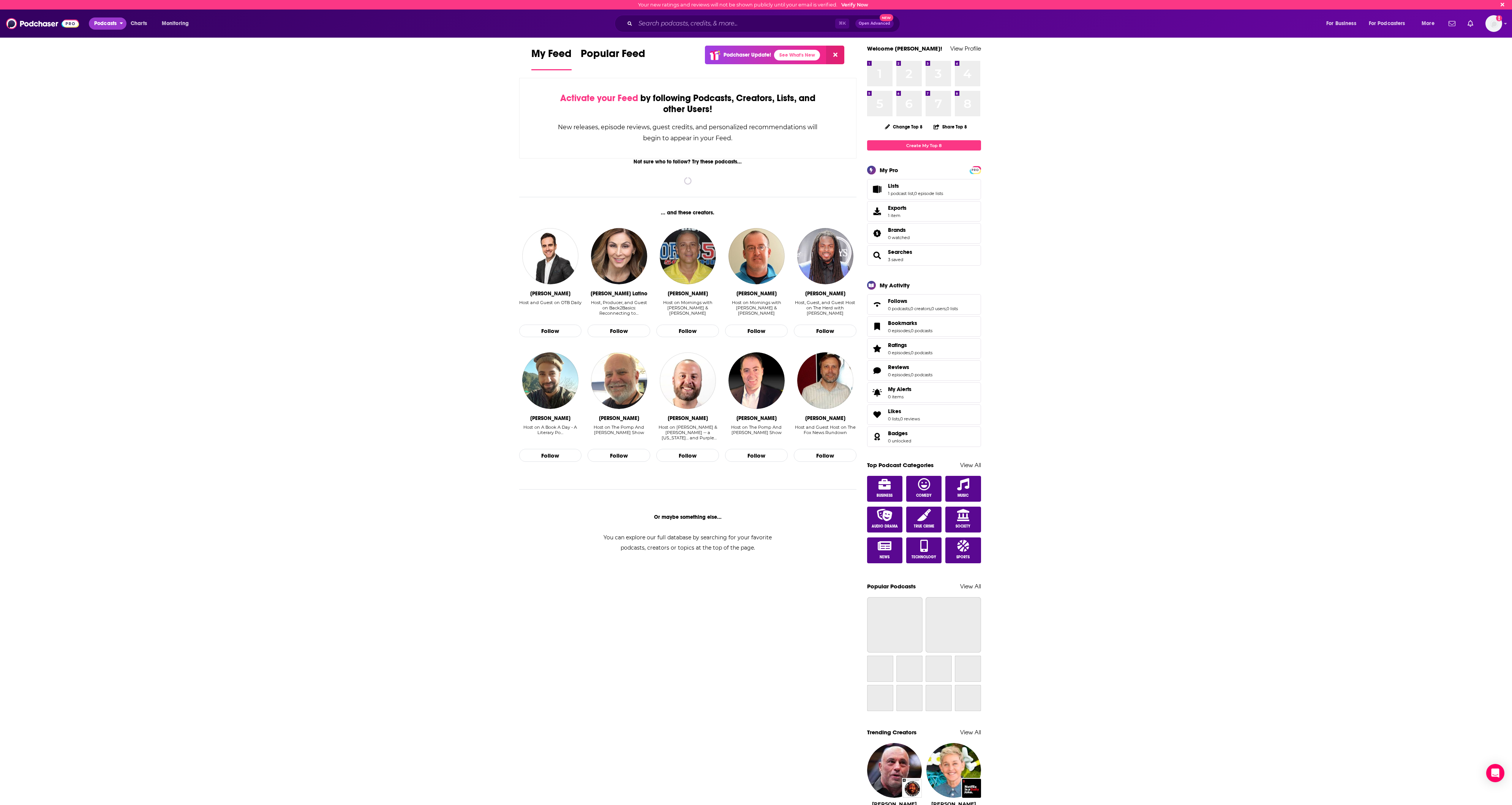
click at [106, 21] on span "Podcasts" at bounding box center [105, 23] width 22 height 11
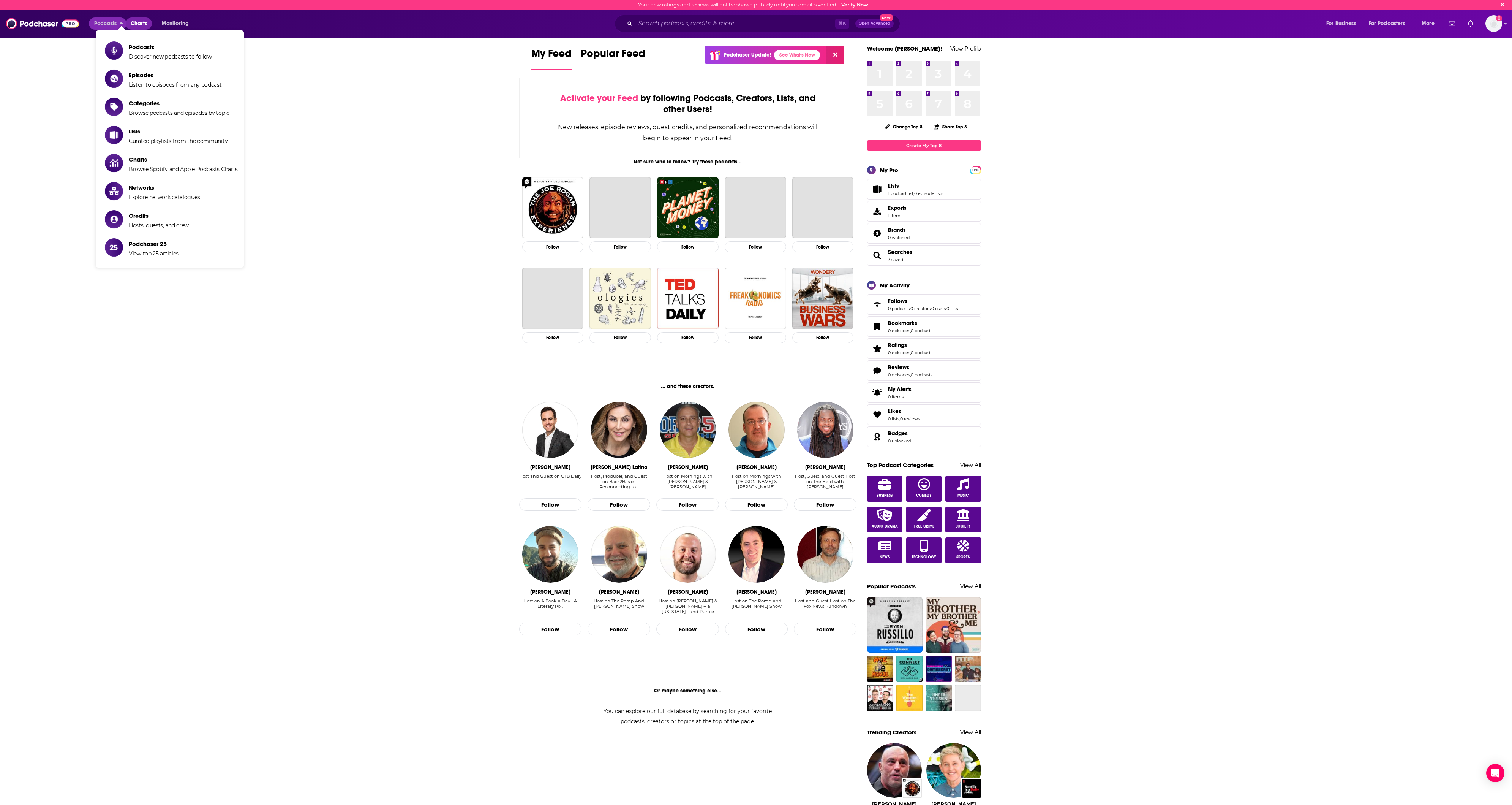
click at [147, 23] on span "Charts" at bounding box center [139, 23] width 16 height 11
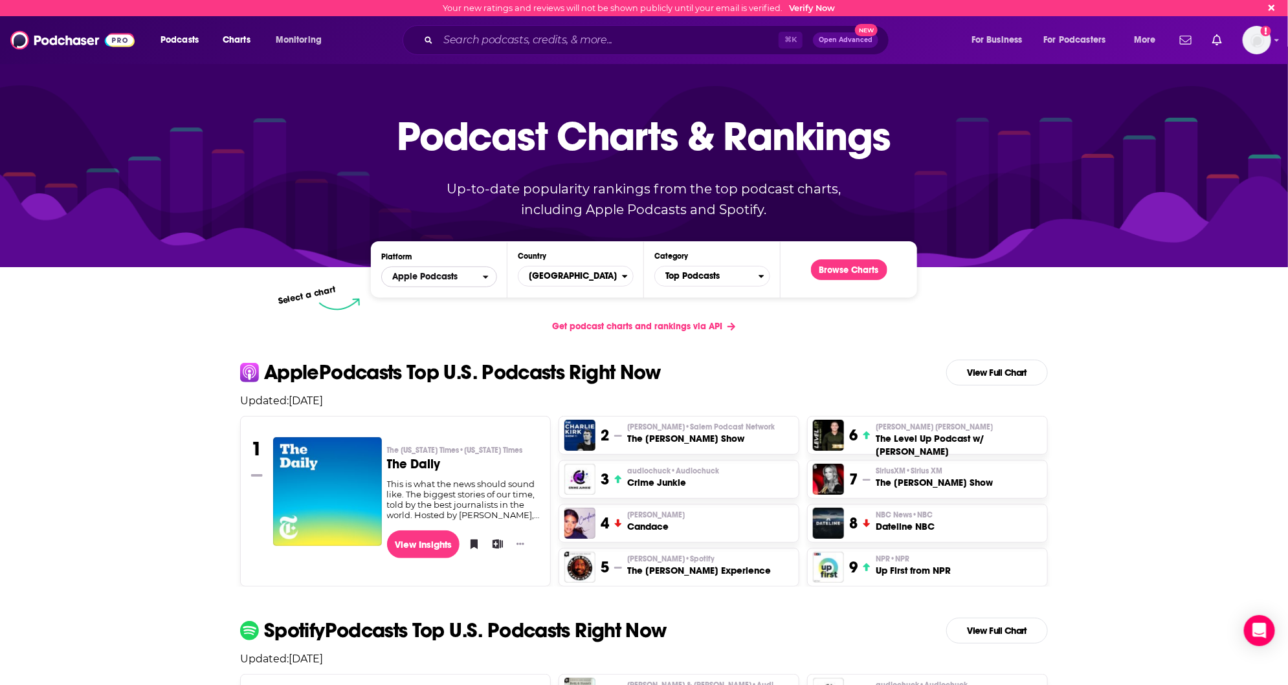
click at [441, 276] on span "Apple Podcasts" at bounding box center [424, 276] width 65 height 9
click at [729, 280] on span "Top Podcasts" at bounding box center [707, 276] width 104 height 22
click at [721, 299] on input "Categories" at bounding box center [712, 296] width 104 height 17
type input "inve"
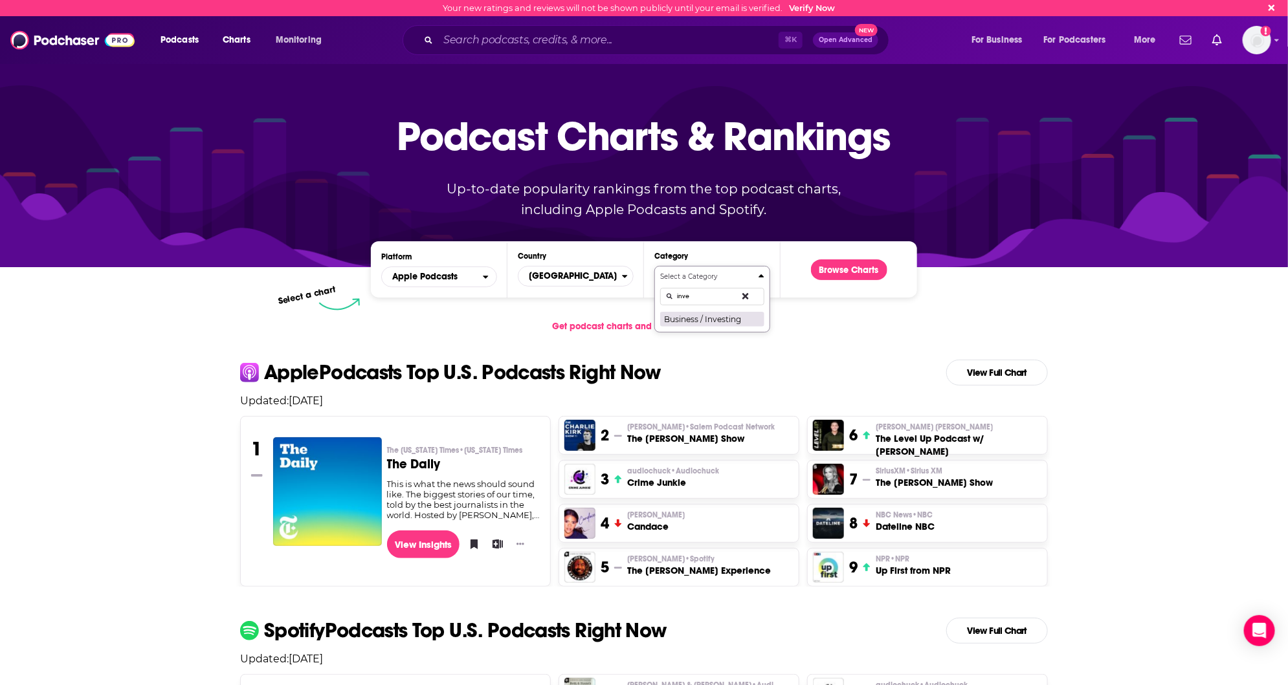
click at [731, 322] on button "Business / Investing" at bounding box center [712, 319] width 104 height 16
click at [853, 272] on button "Browse Charts" at bounding box center [849, 269] width 76 height 21
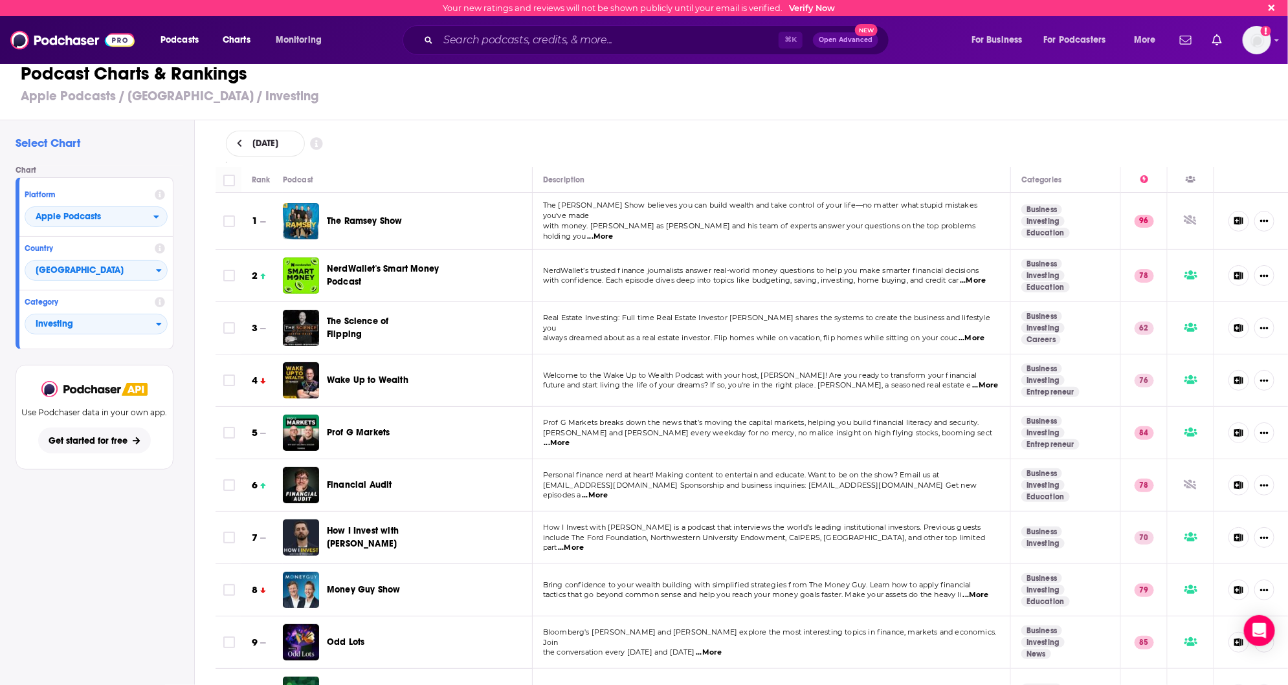
click at [94, 441] on span "Get started for free" at bounding box center [88, 440] width 79 height 11
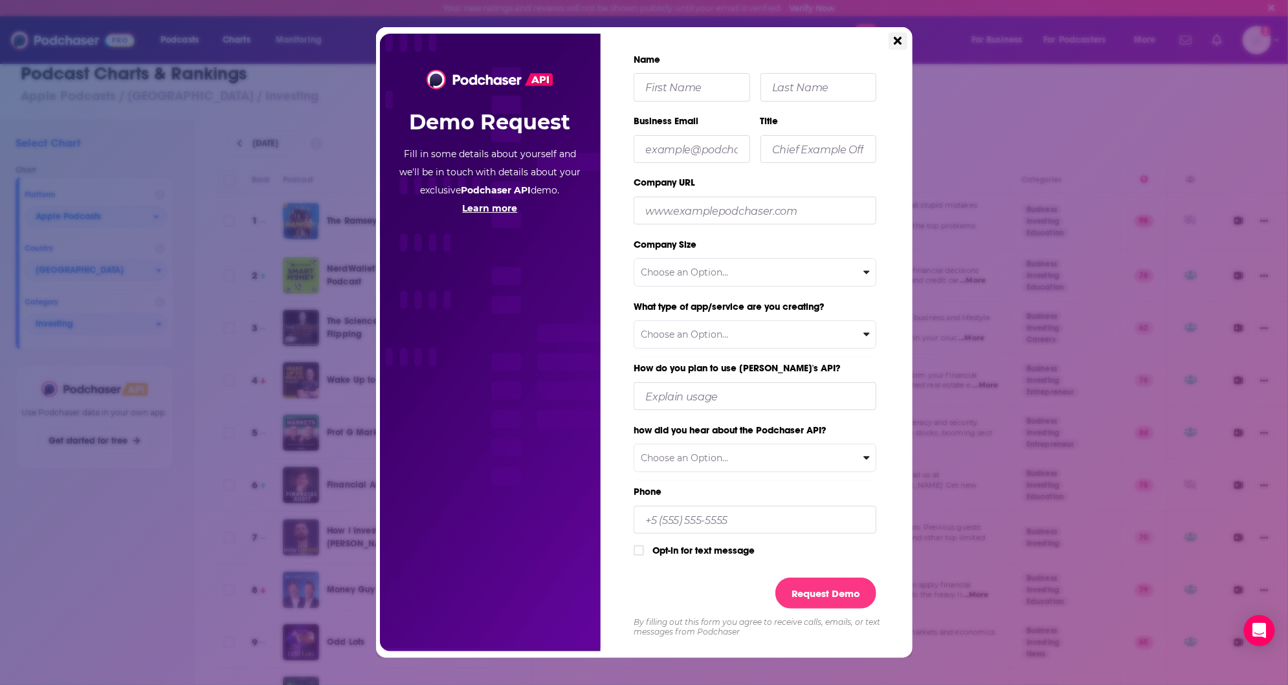
click at [900, 38] on icon "Close" at bounding box center [898, 41] width 8 height 12
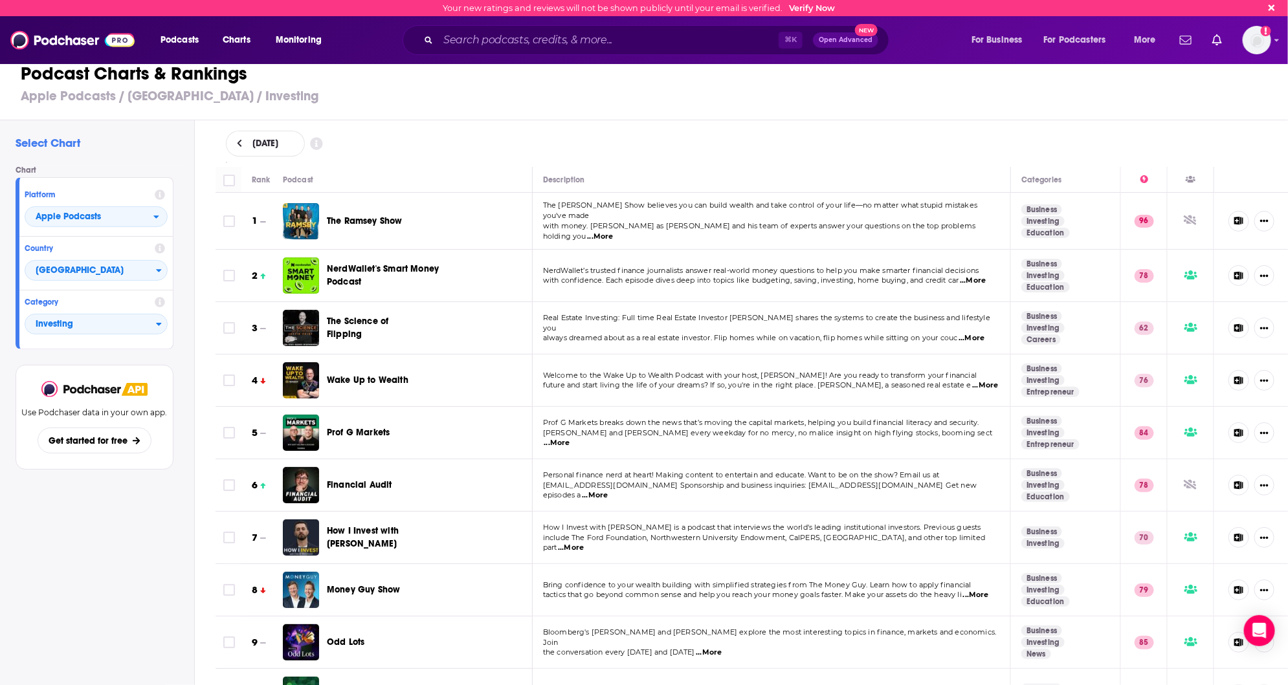
click at [287, 40] on span "Monitoring" at bounding box center [299, 40] width 46 height 18
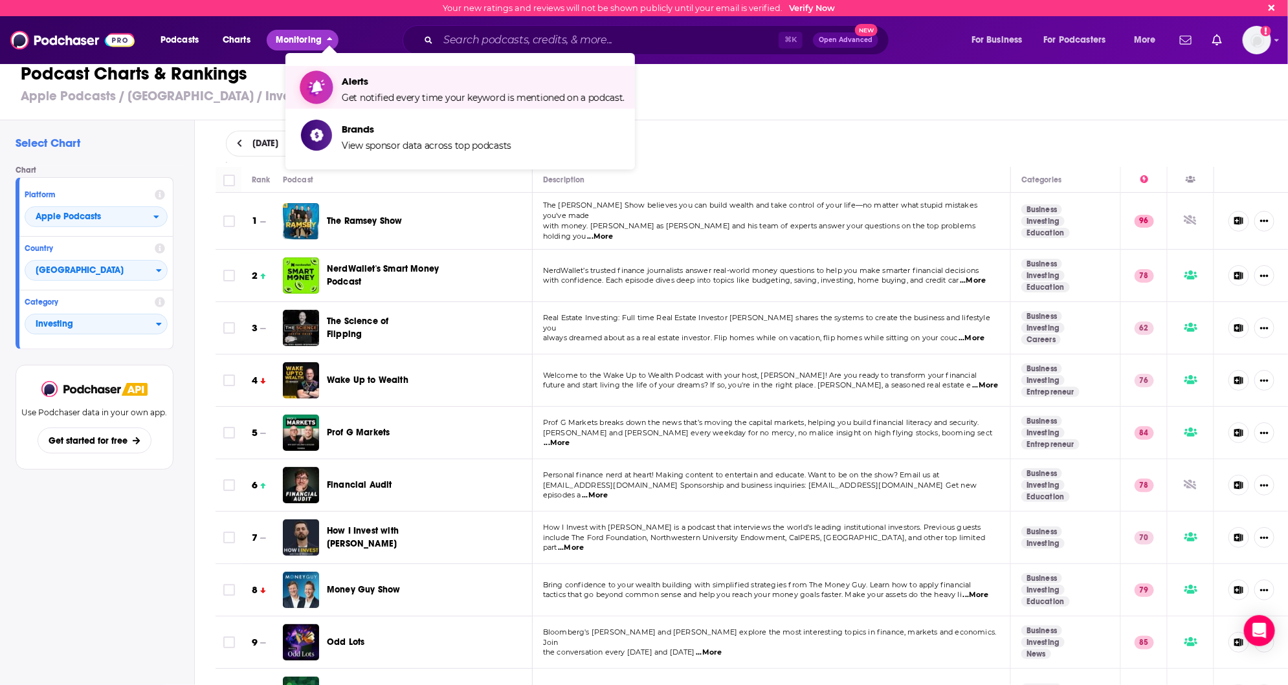
click at [366, 92] on span "Get notified every time your keyword is mentioned on a podcast." at bounding box center [483, 98] width 283 height 12
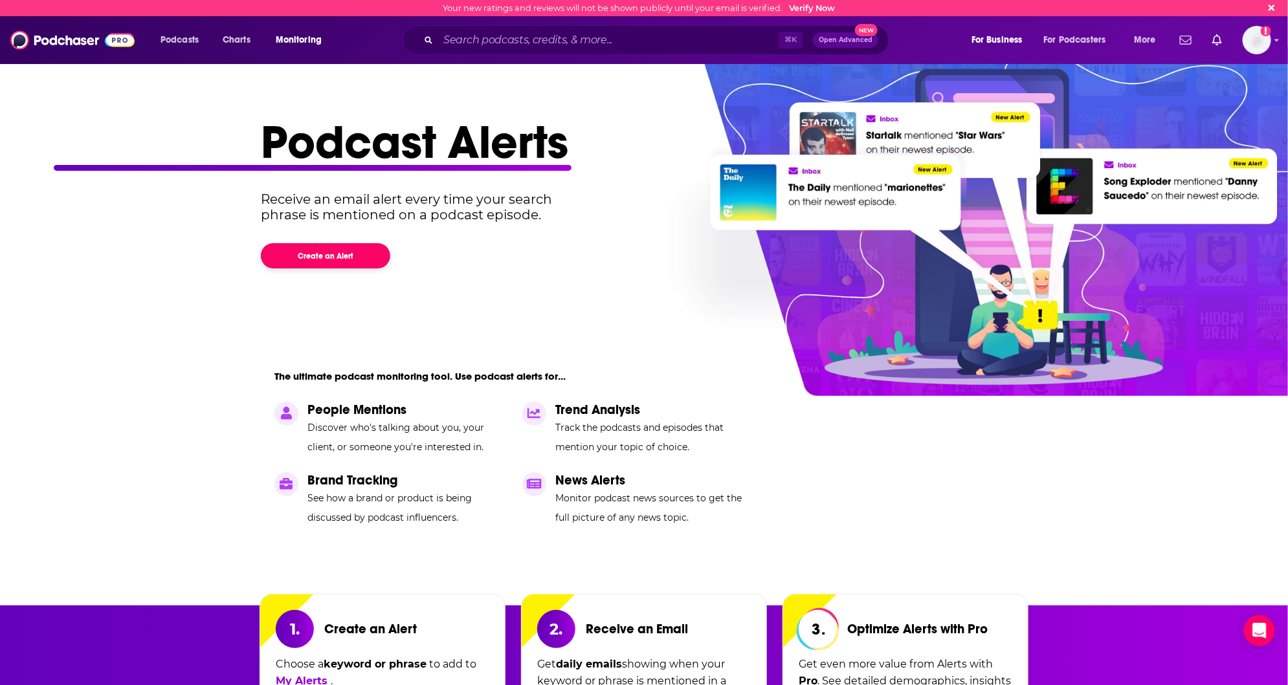
click at [344, 259] on button "Create an Alert" at bounding box center [325, 255] width 129 height 25
